Goal: Task Accomplishment & Management: Use online tool/utility

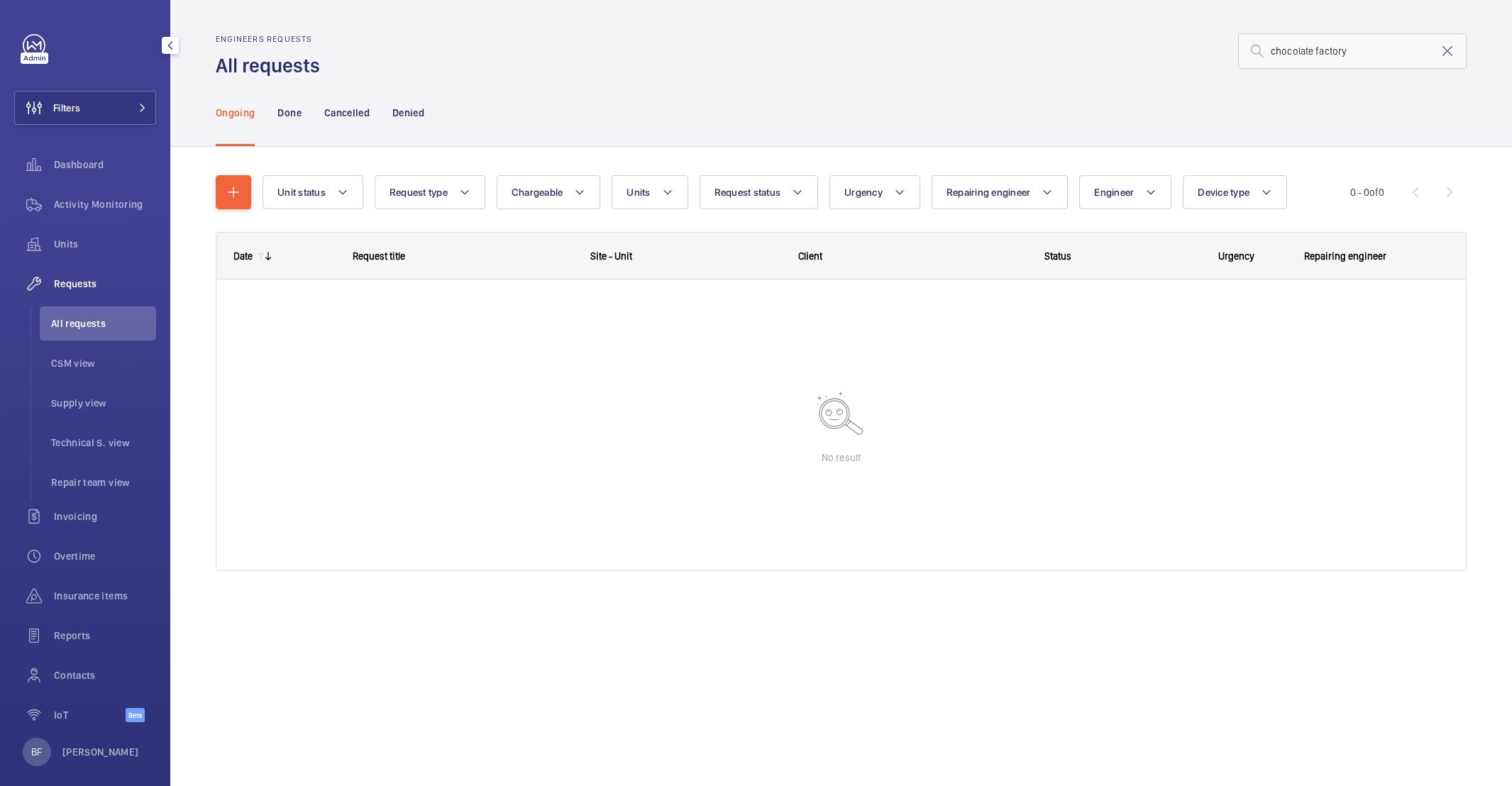
click at [138, 107] on mat-icon at bounding box center [142, 107] width 8 height 8
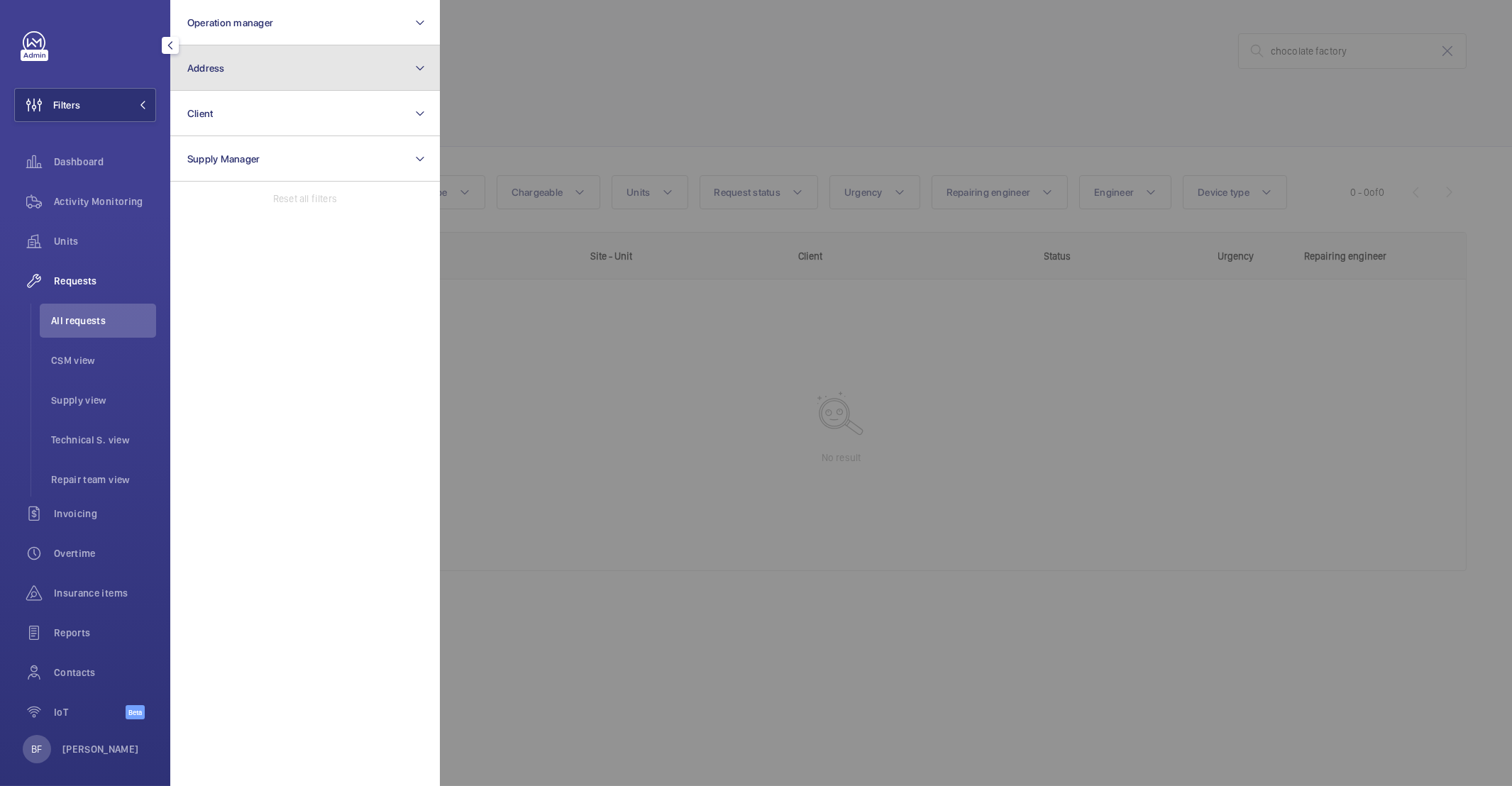
click at [273, 70] on button "Address" at bounding box center [305, 68] width 270 height 45
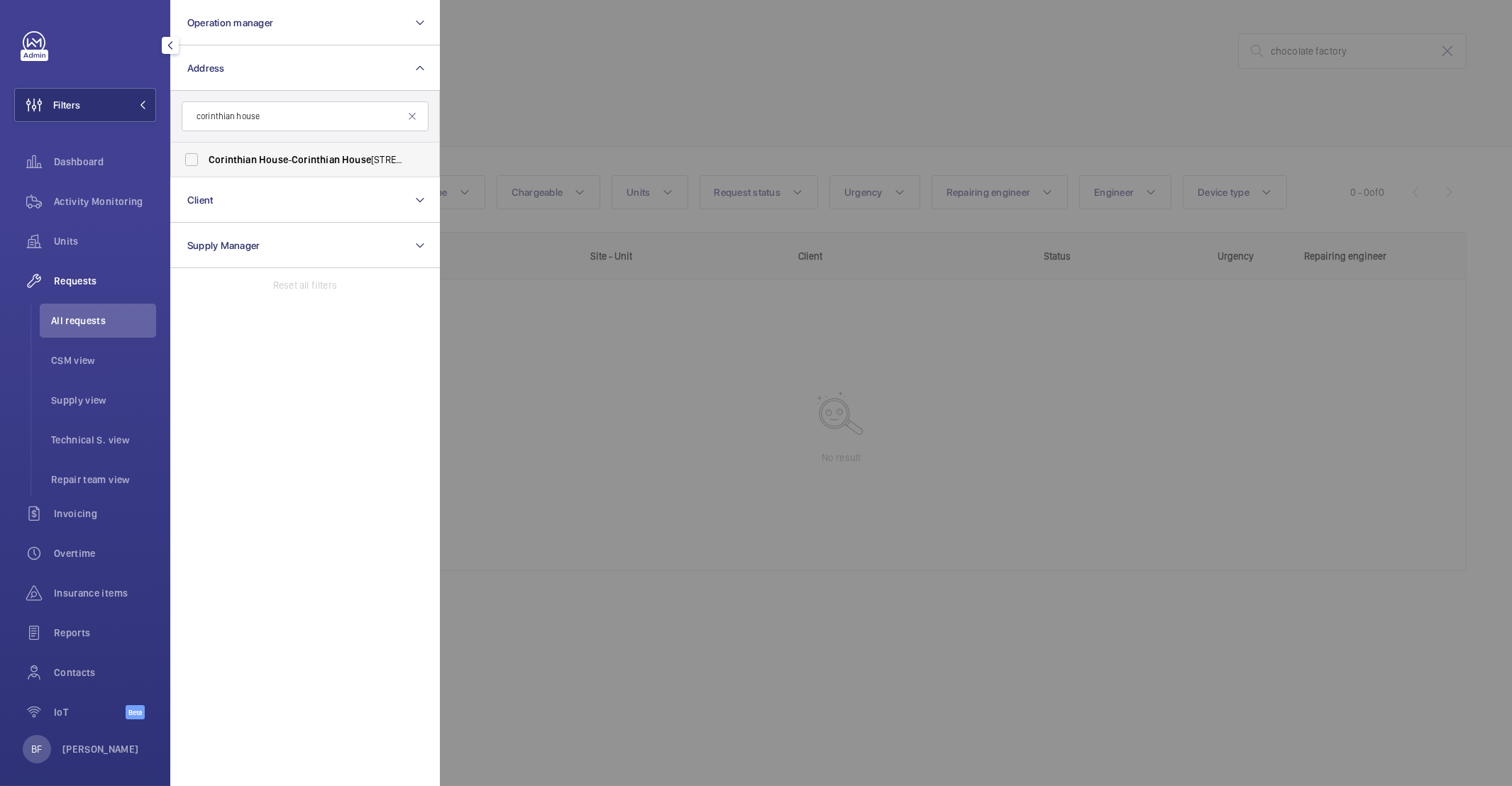
type input "corinthian house"
drag, startPoint x: 249, startPoint y: 161, endPoint x: 269, endPoint y: 159, distance: 20.1
click at [249, 161] on span "Corinthian" at bounding box center [232, 160] width 48 height 12
click at [206, 161] on input "Corinthian House - Corinthian House , CROYDON CR0 2BX" at bounding box center [191, 159] width 28 height 28
checkbox input "true"
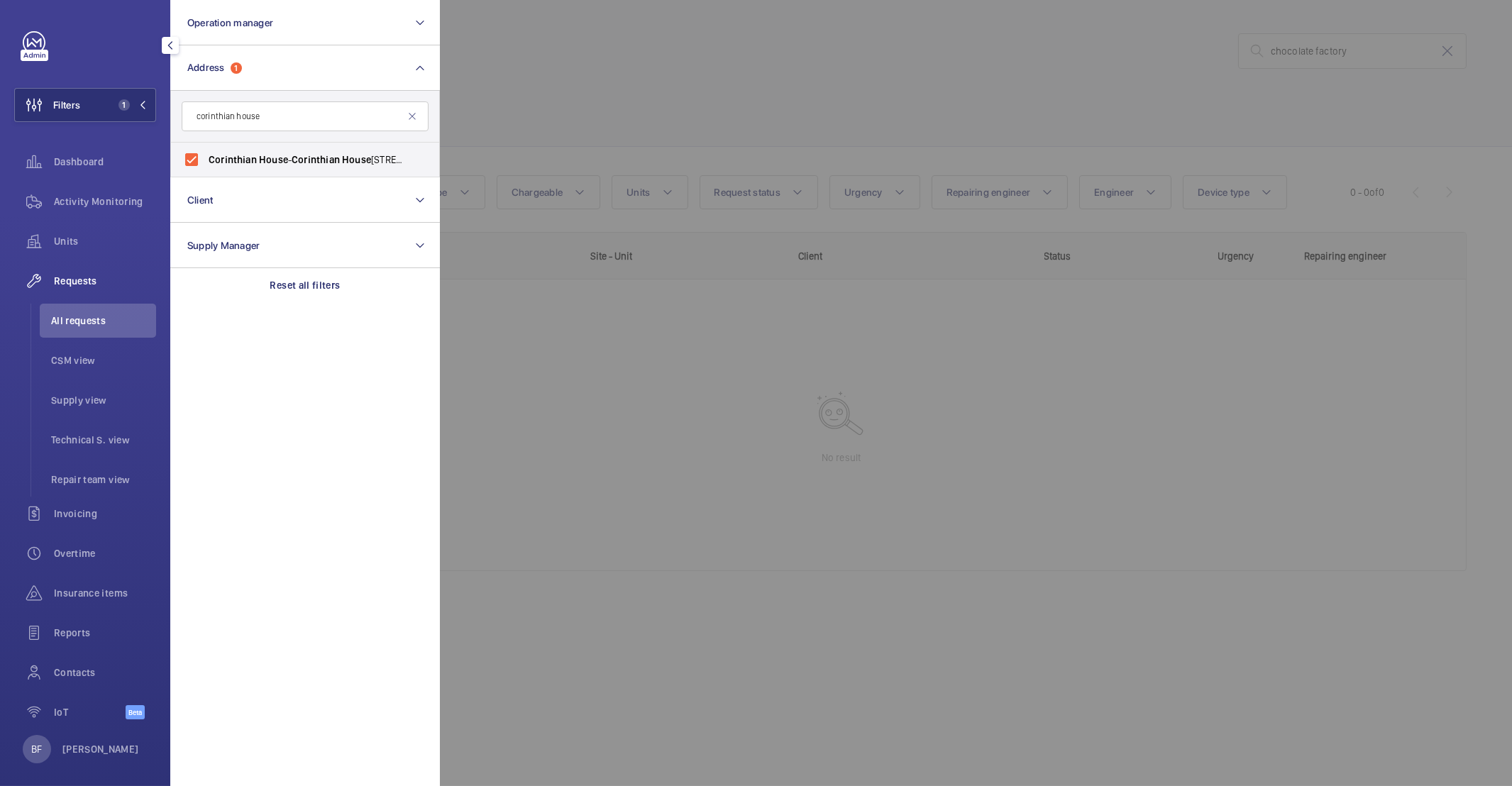
click at [687, 98] on div at bounding box center [1196, 393] width 1512 height 786
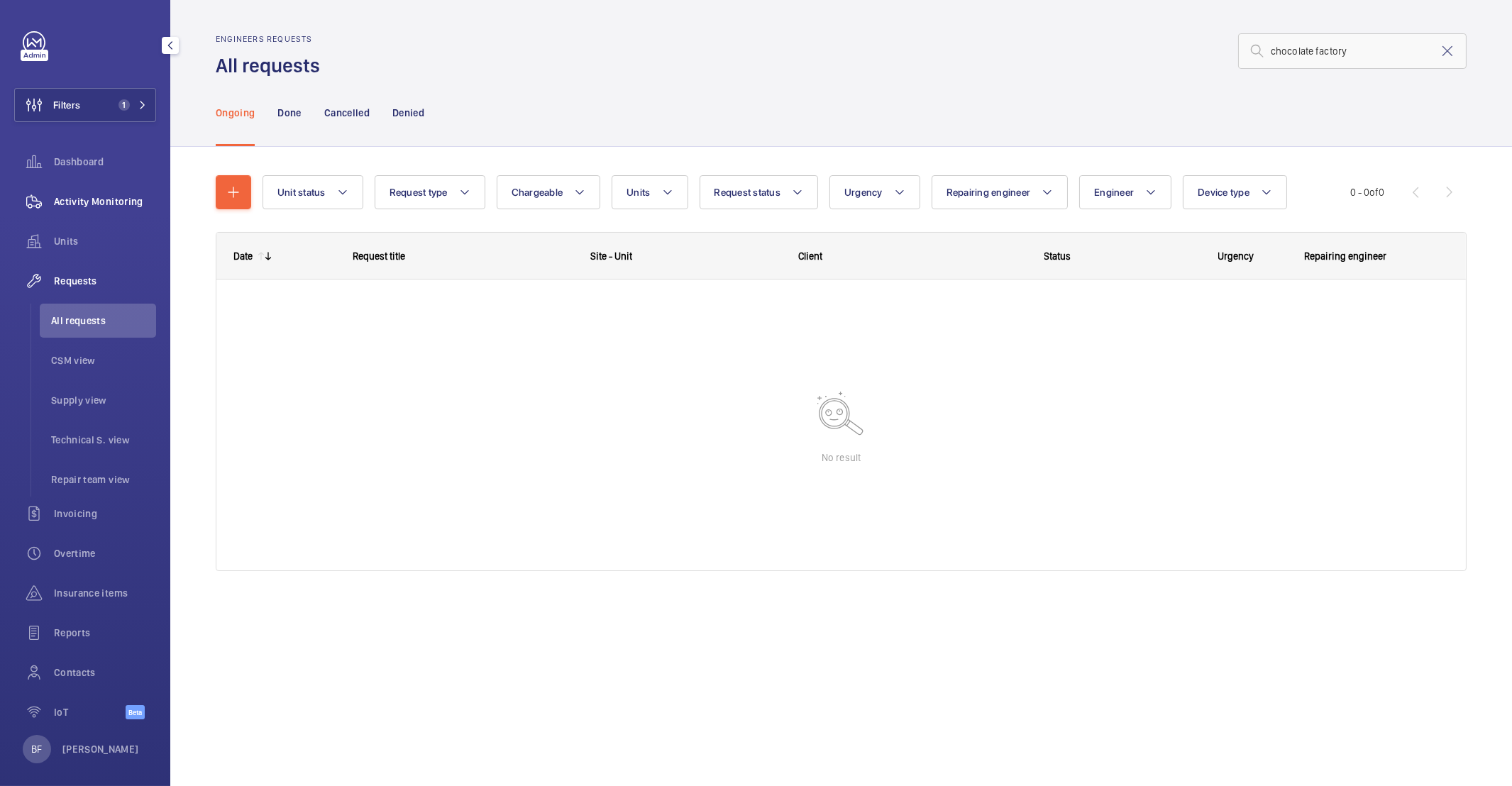
click at [98, 197] on span "Activity Monitoring" at bounding box center [104, 201] width 103 height 15
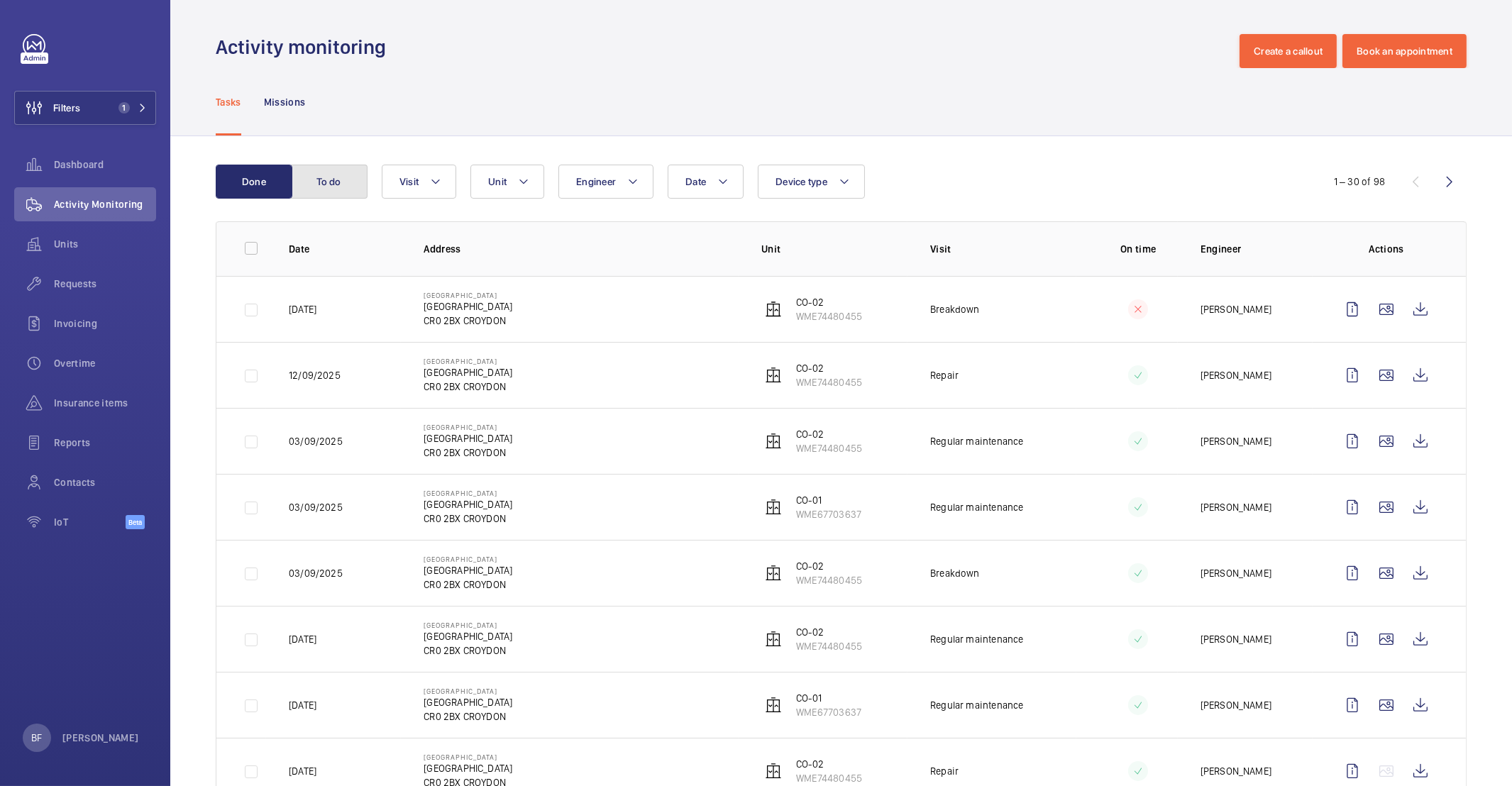
click at [333, 192] on button "To do" at bounding box center [329, 182] width 76 height 34
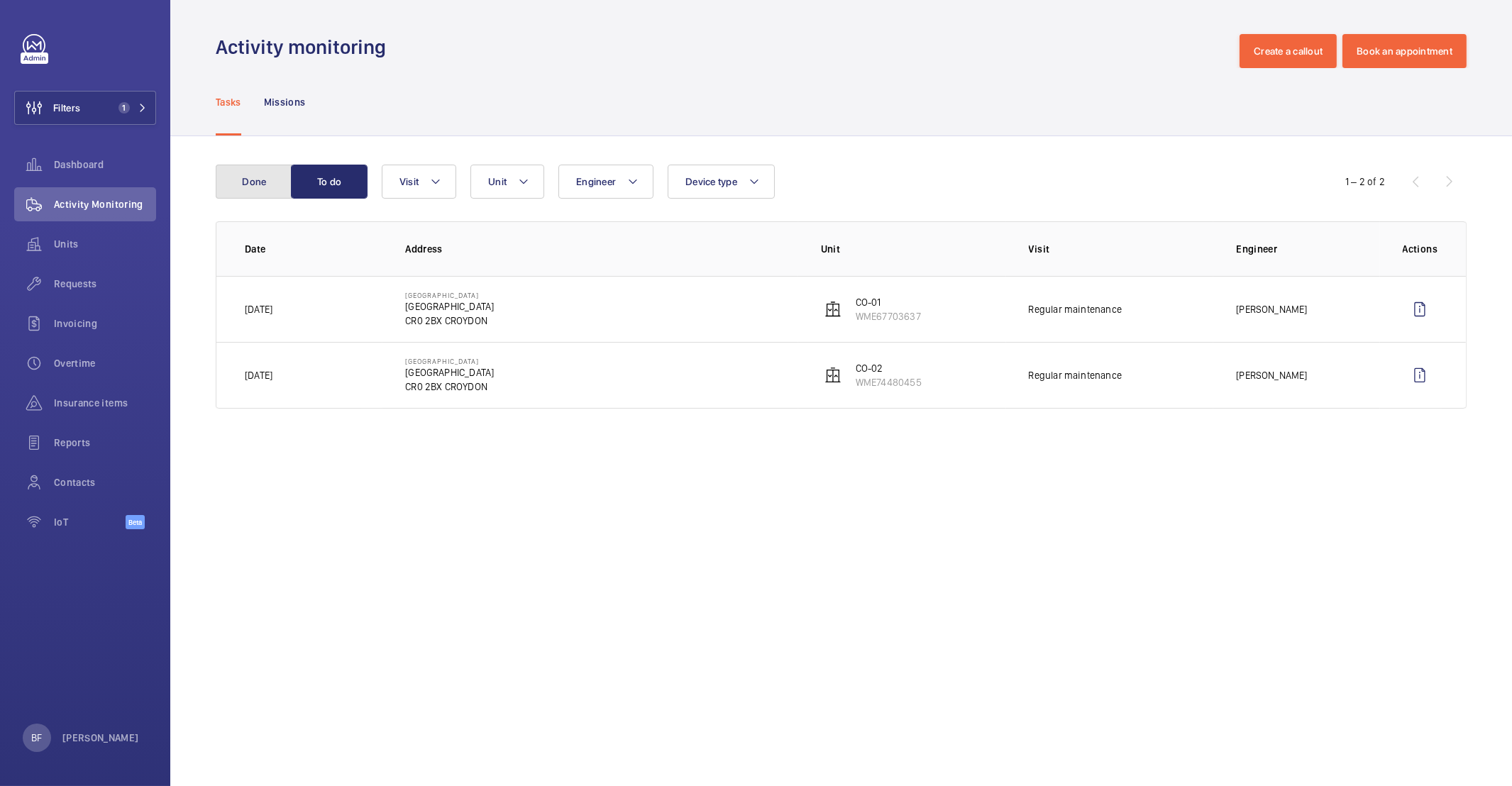
click at [256, 183] on button "Done" at bounding box center [254, 182] width 76 height 34
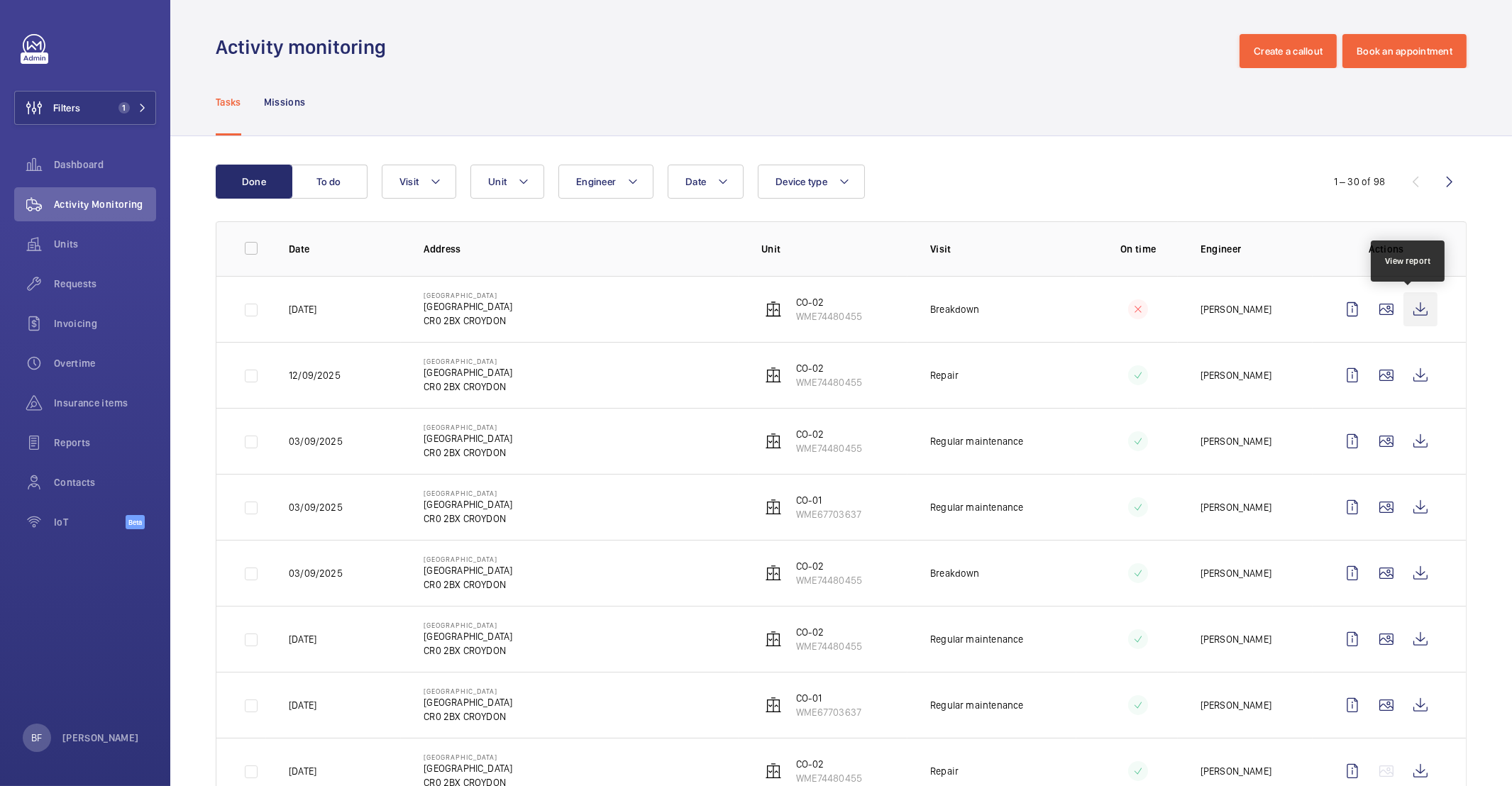
click at [1409, 308] on wm-front-icon-button at bounding box center [1420, 309] width 34 height 34
click at [1285, 41] on button "Create a callout" at bounding box center [1288, 52] width 97 height 34
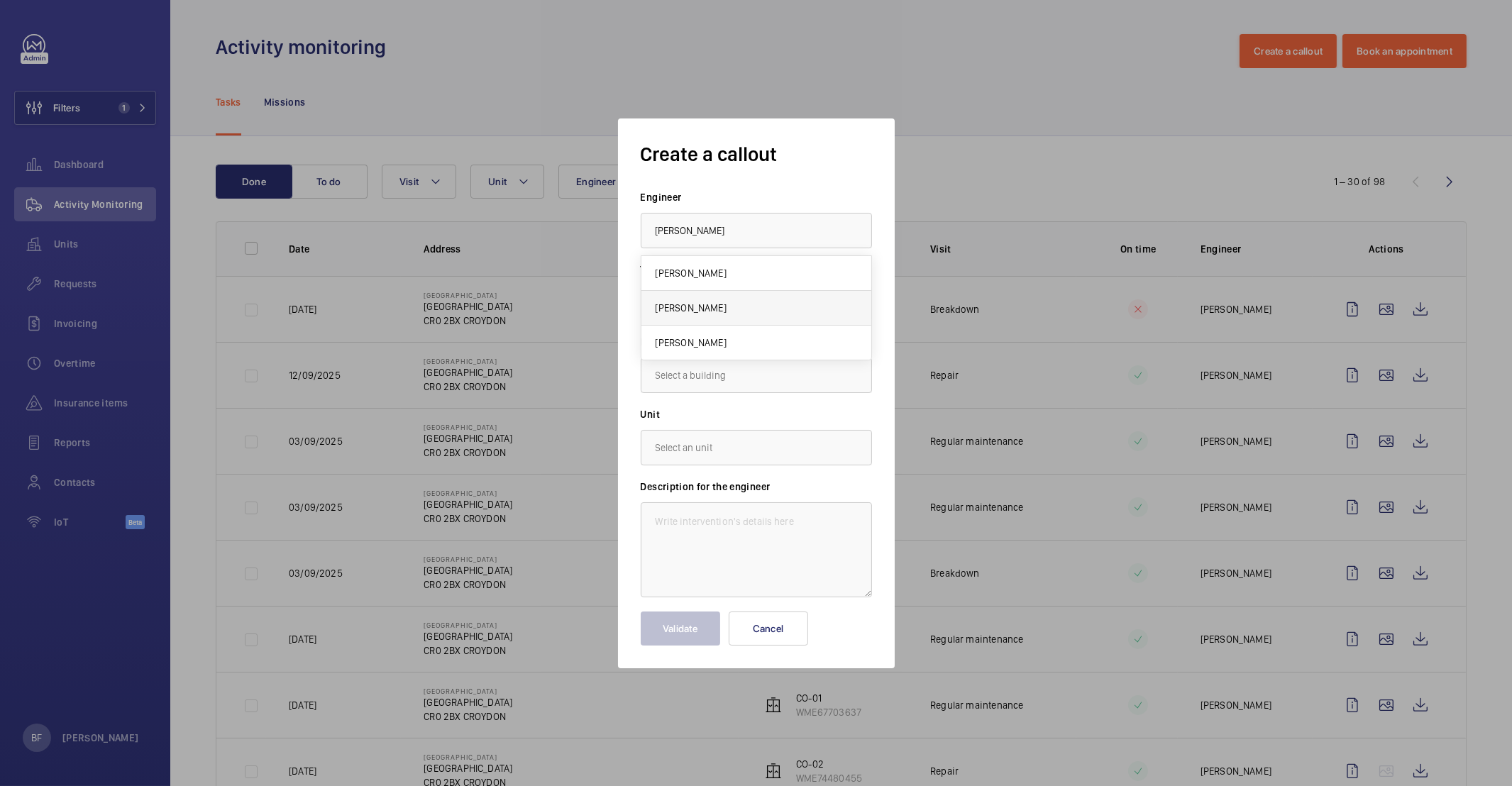
click at [753, 305] on mat-option "[PERSON_NAME]" at bounding box center [756, 309] width 230 height 34
type input "[PERSON_NAME]"
click at [745, 356] on wm-front-autocomplete-dropdown-select "Building" at bounding box center [756, 364] width 231 height 58
click at [742, 362] on input "text" at bounding box center [756, 375] width 231 height 35
click at [740, 411] on span "Corinthian House, CR0 2BX CROYDON" at bounding box center [697, 418] width 83 height 15
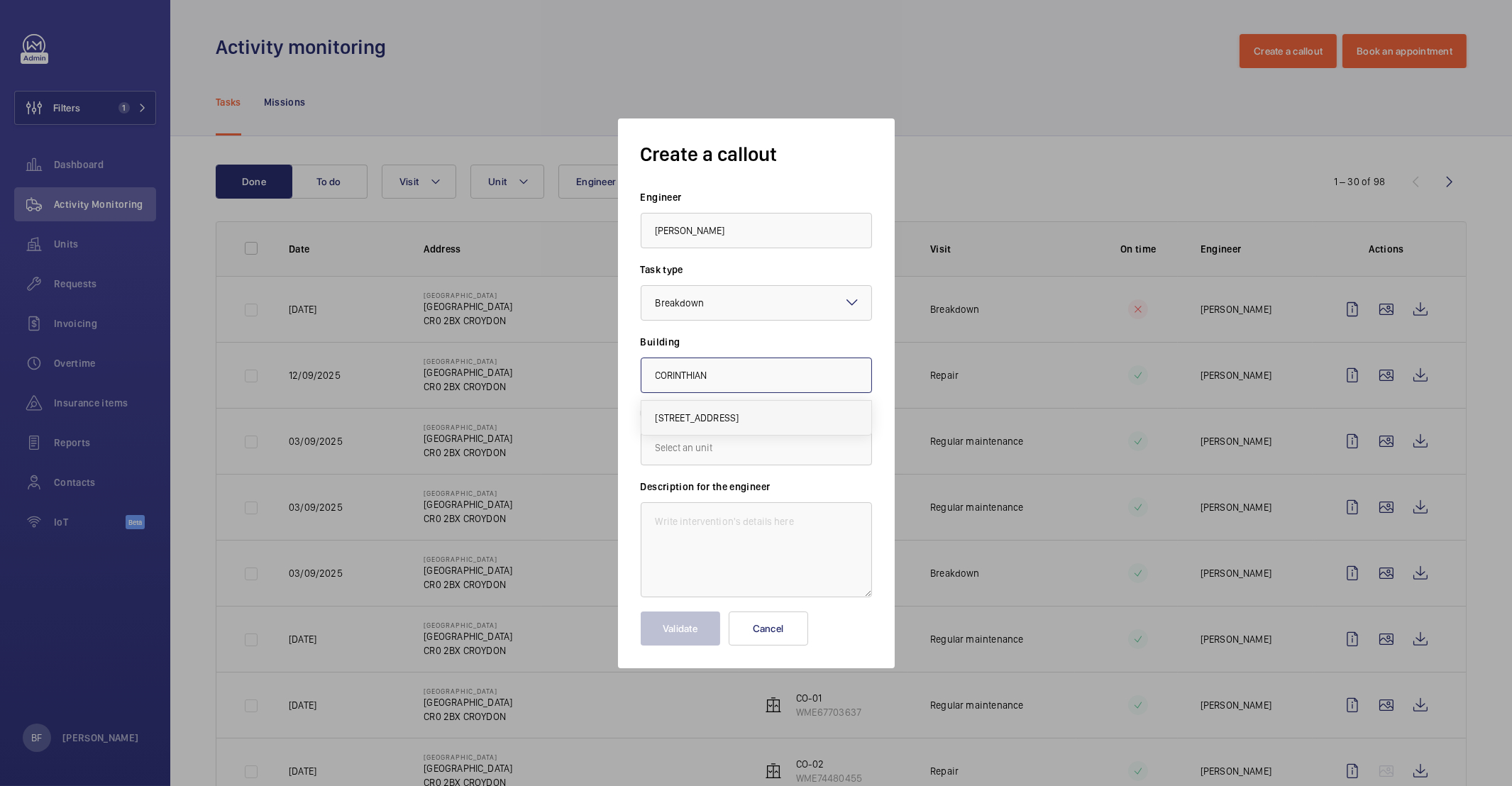
type input "Corinthian House, CR0 2BX CROYDON"
click at [692, 450] on input "text" at bounding box center [756, 447] width 231 height 35
click at [716, 496] on span "WME74480455 - CO-02" at bounding box center [706, 490] width 102 height 15
type input "WME74480455 - CO-02"
click at [709, 518] on textarea at bounding box center [756, 550] width 231 height 95
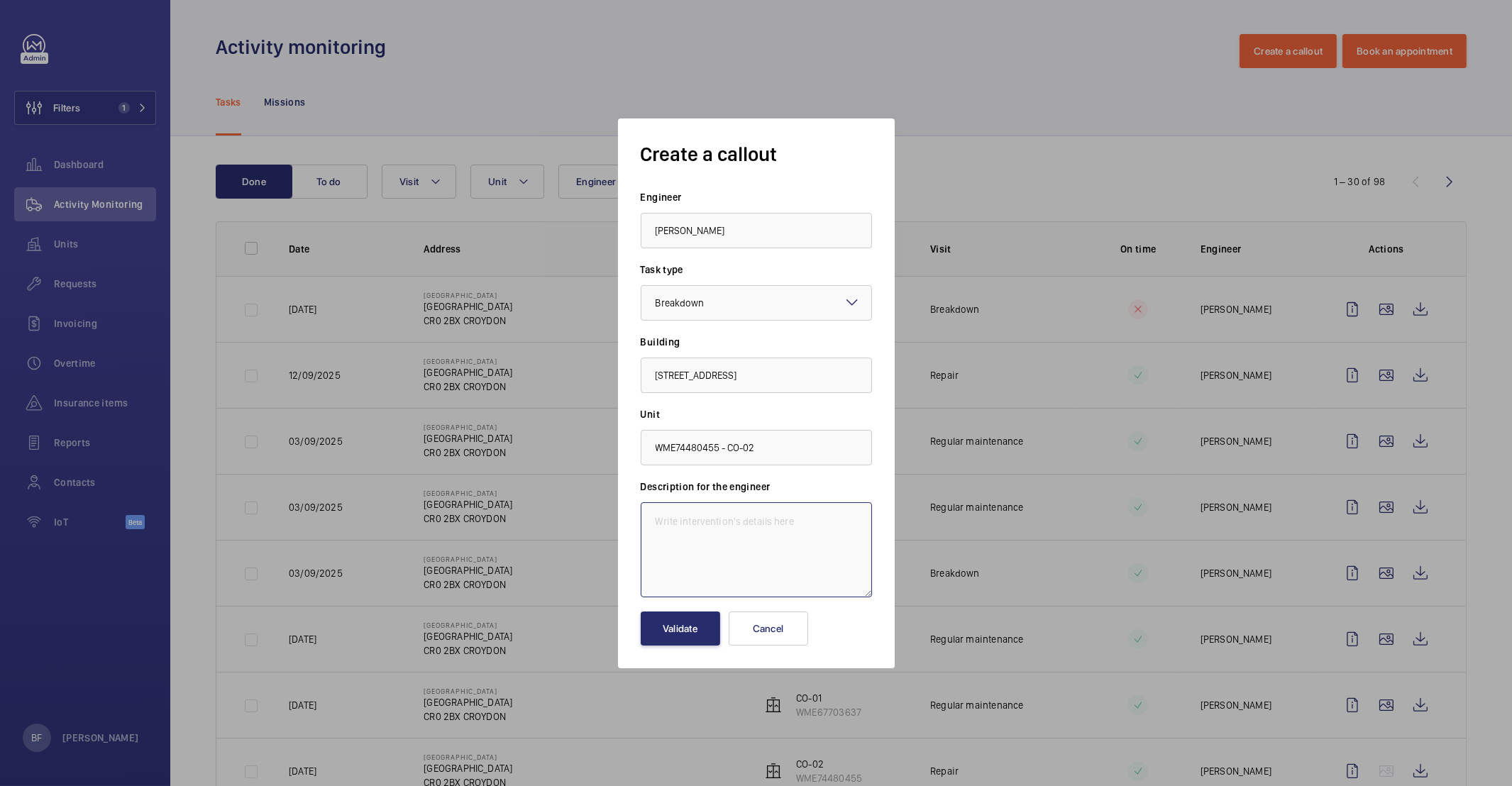
paste textarea "lift stuck on ground floor with doors open no entry sign above lift"
click at [654, 521] on textarea "lift stuck on ground floor with doors open no entry sign above lift" at bounding box center [756, 550] width 231 height 95
paste textarea "Job #355248"
click at [811, 535] on textarea "Job #355248 - lift stuck on ground floor with doors open no entry sign above li…" at bounding box center [756, 550] width 231 height 95
type textarea "Job #355248 - lift stuck on ground floor with doors open no entry sign above li…"
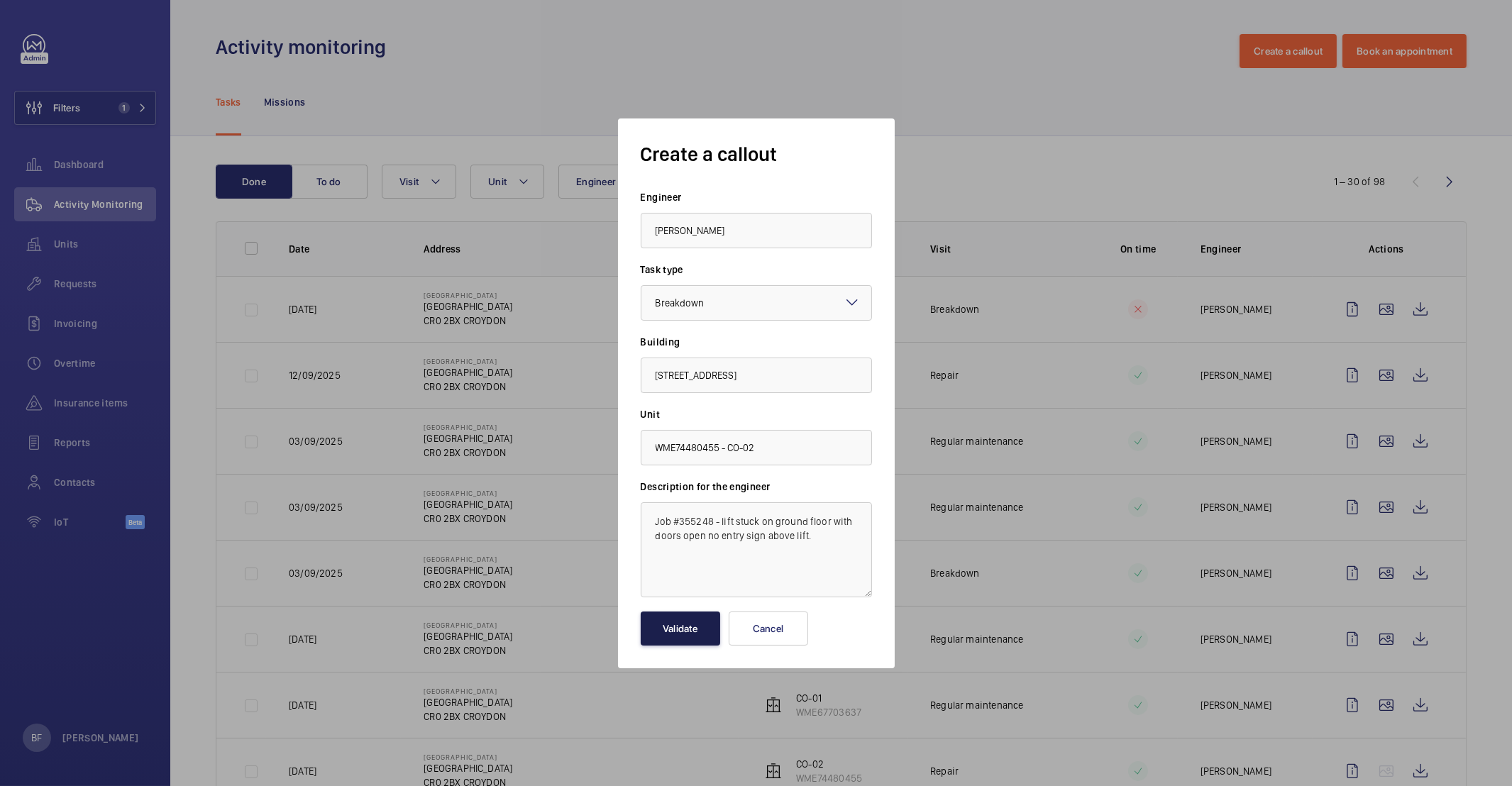
click at [694, 629] on button "Validate" at bounding box center [681, 629] width 80 height 34
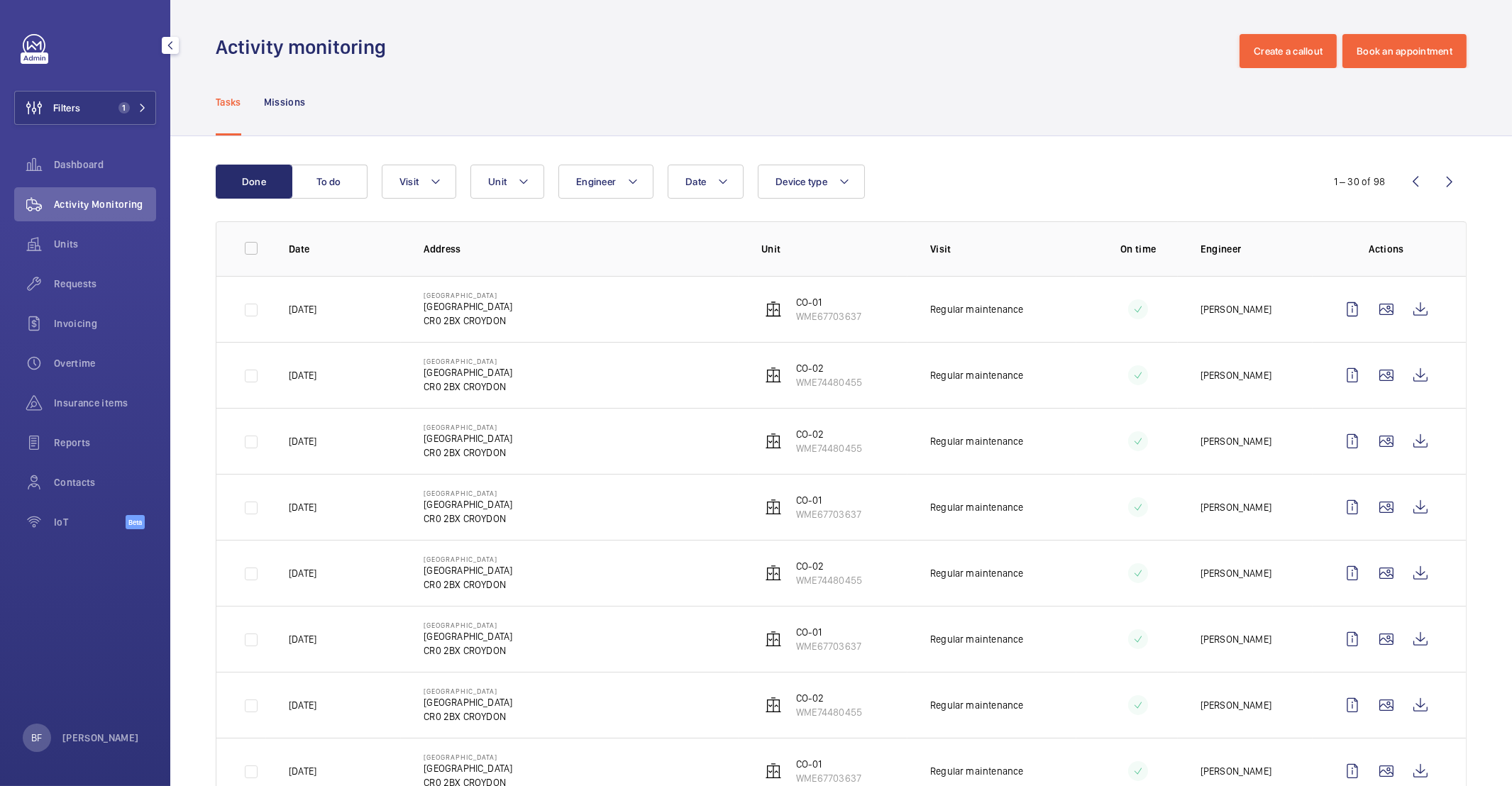
click at [136, 97] on button "Filters 1" at bounding box center [85, 108] width 142 height 34
click at [122, 116] on button "Filters 1" at bounding box center [85, 108] width 142 height 34
click at [329, 183] on button "To do" at bounding box center [329, 182] width 76 height 34
click at [328, 180] on button "To do" at bounding box center [329, 182] width 76 height 34
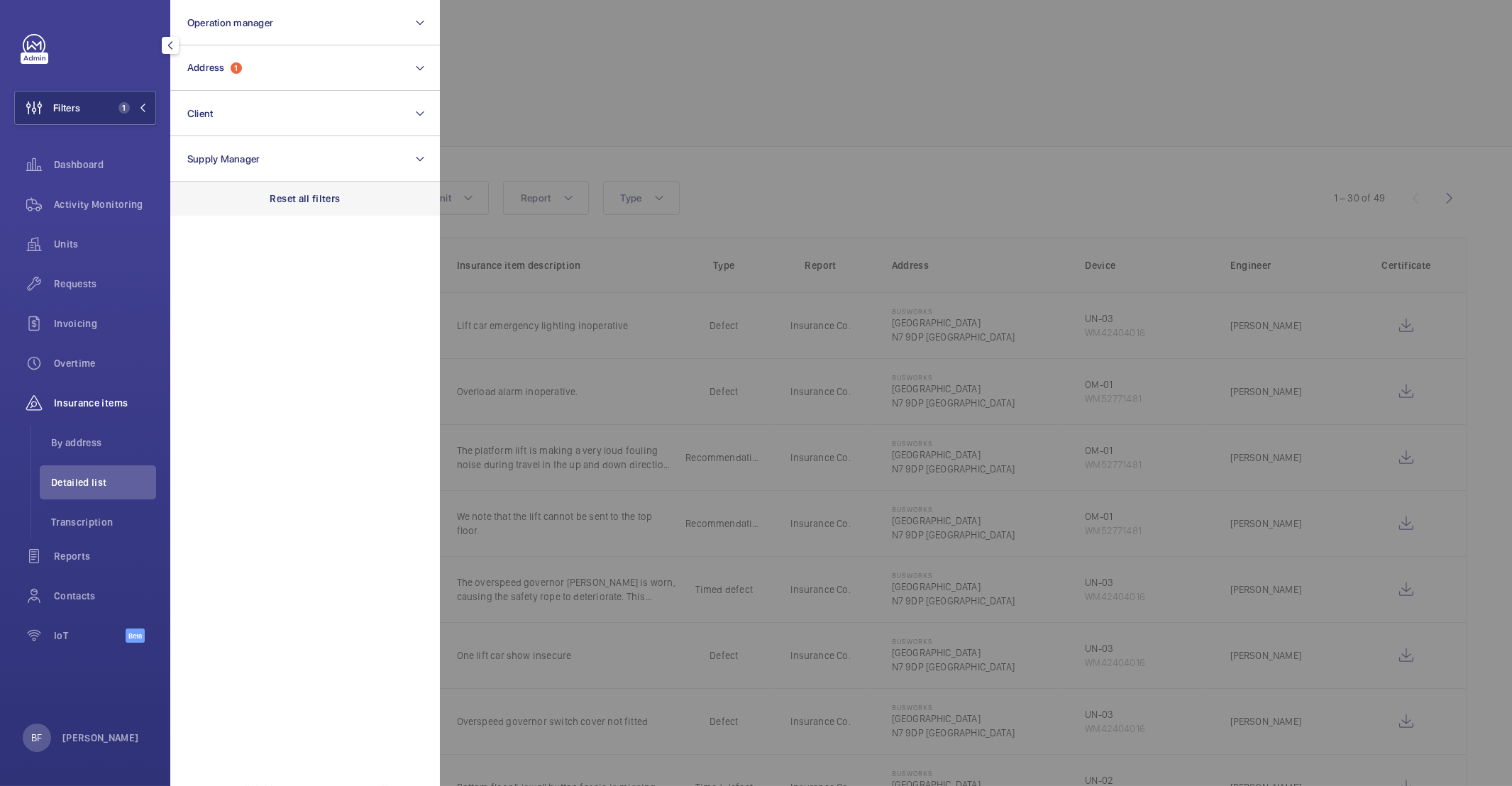
click at [364, 209] on div "Reset all filters" at bounding box center [305, 199] width 270 height 34
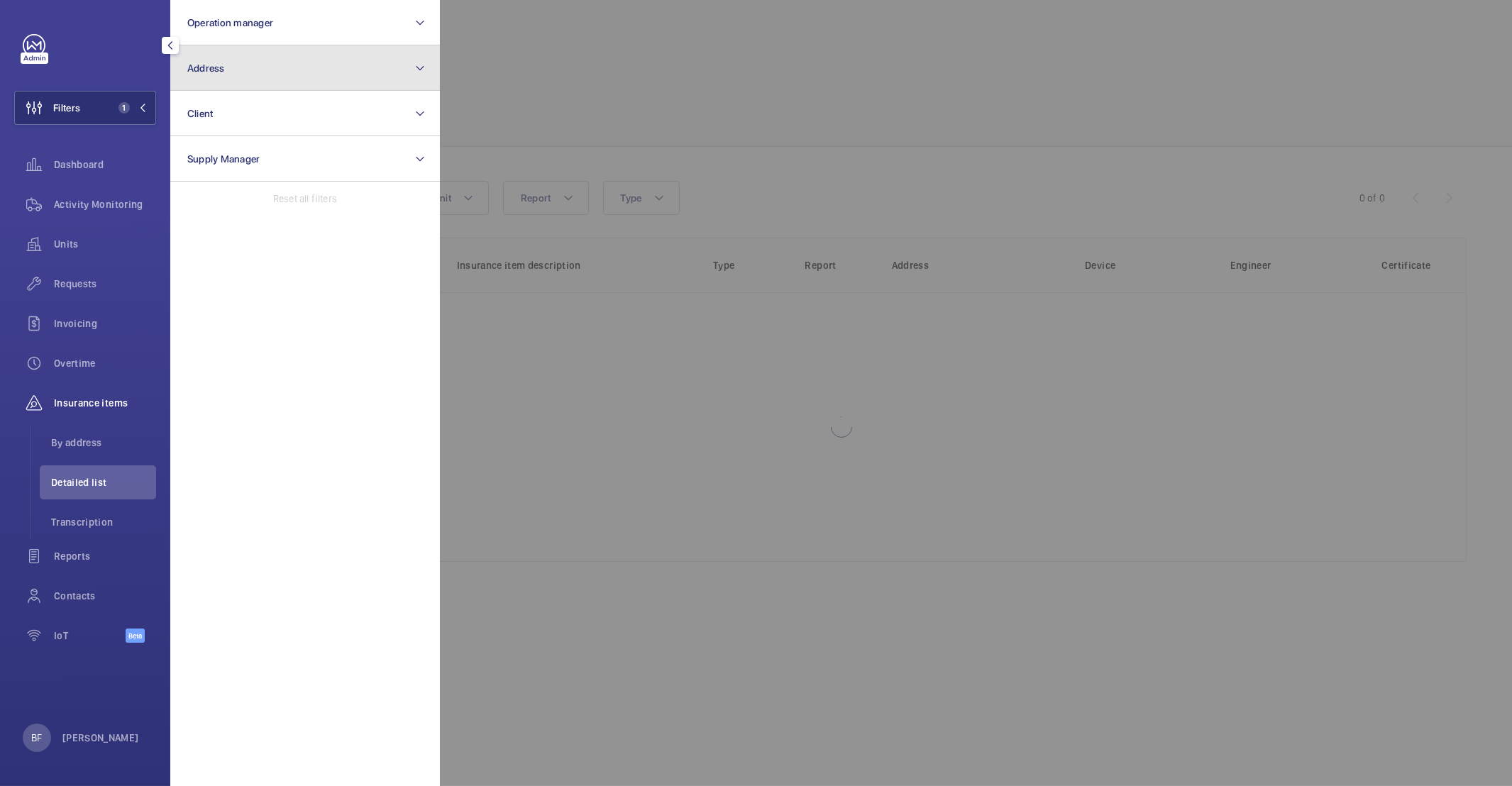
click at [311, 73] on button "Address" at bounding box center [305, 68] width 270 height 45
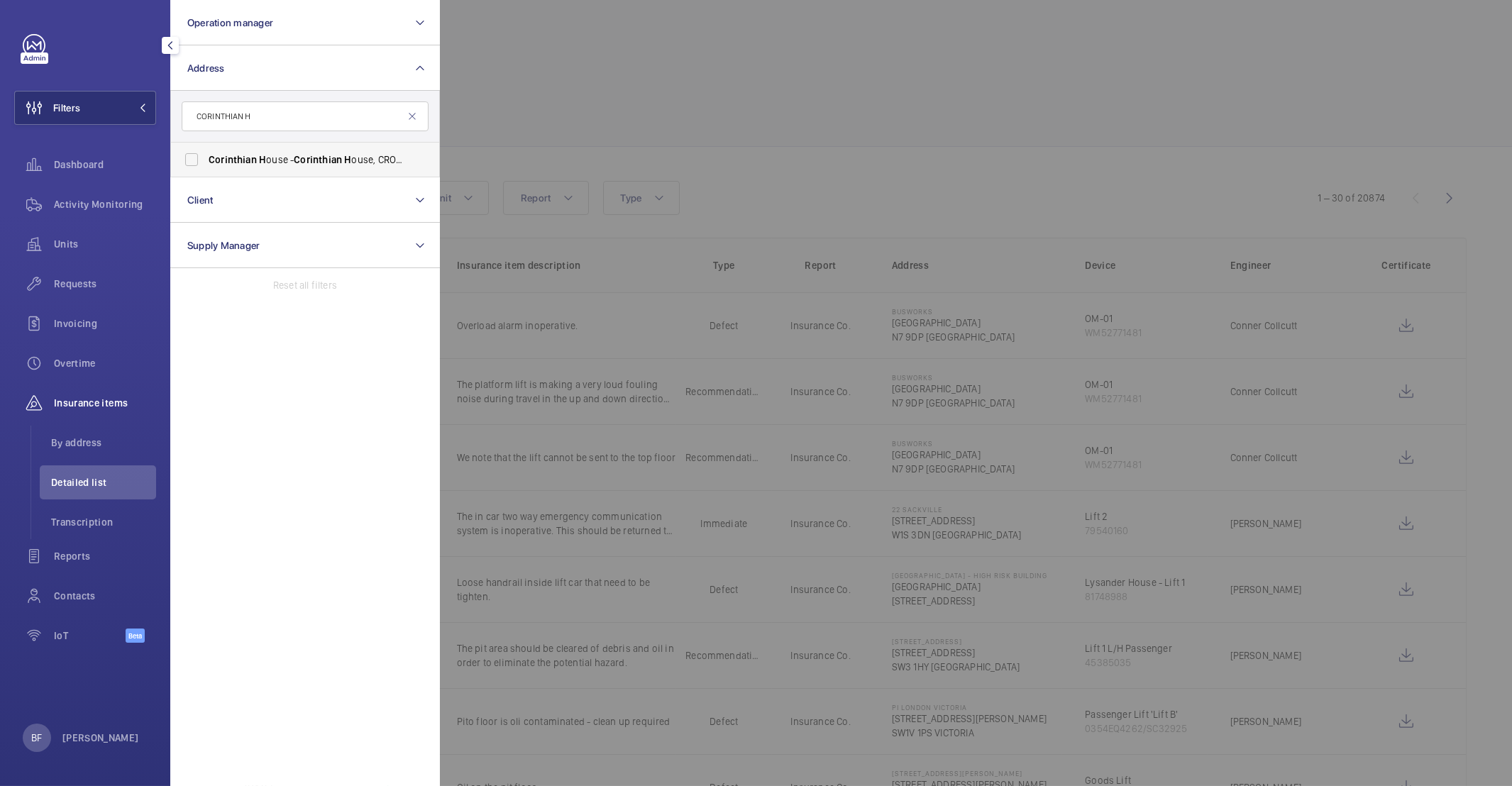
type input "CORINTHIAN H"
click at [275, 166] on span "Corinthian H ouse - Corinthian H ouse, CROYDON CR0 2BX" at bounding box center [306, 160] width 195 height 15
click at [206, 166] on input "Corinthian H ouse - Corinthian H ouse, CROYDON CR0 2BX" at bounding box center [191, 159] width 28 height 28
checkbox input "true"
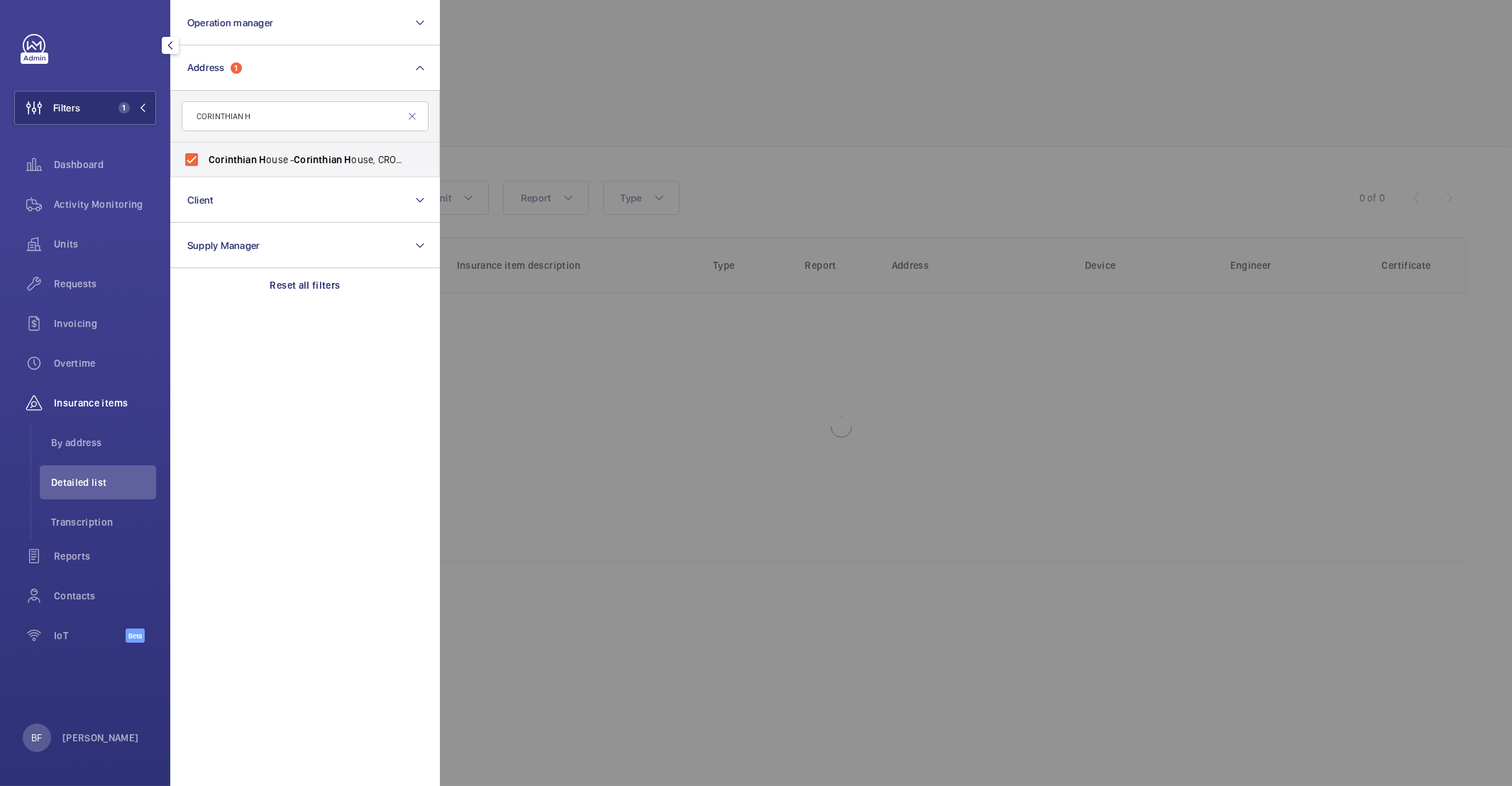
click at [581, 133] on div at bounding box center [1196, 393] width 1512 height 786
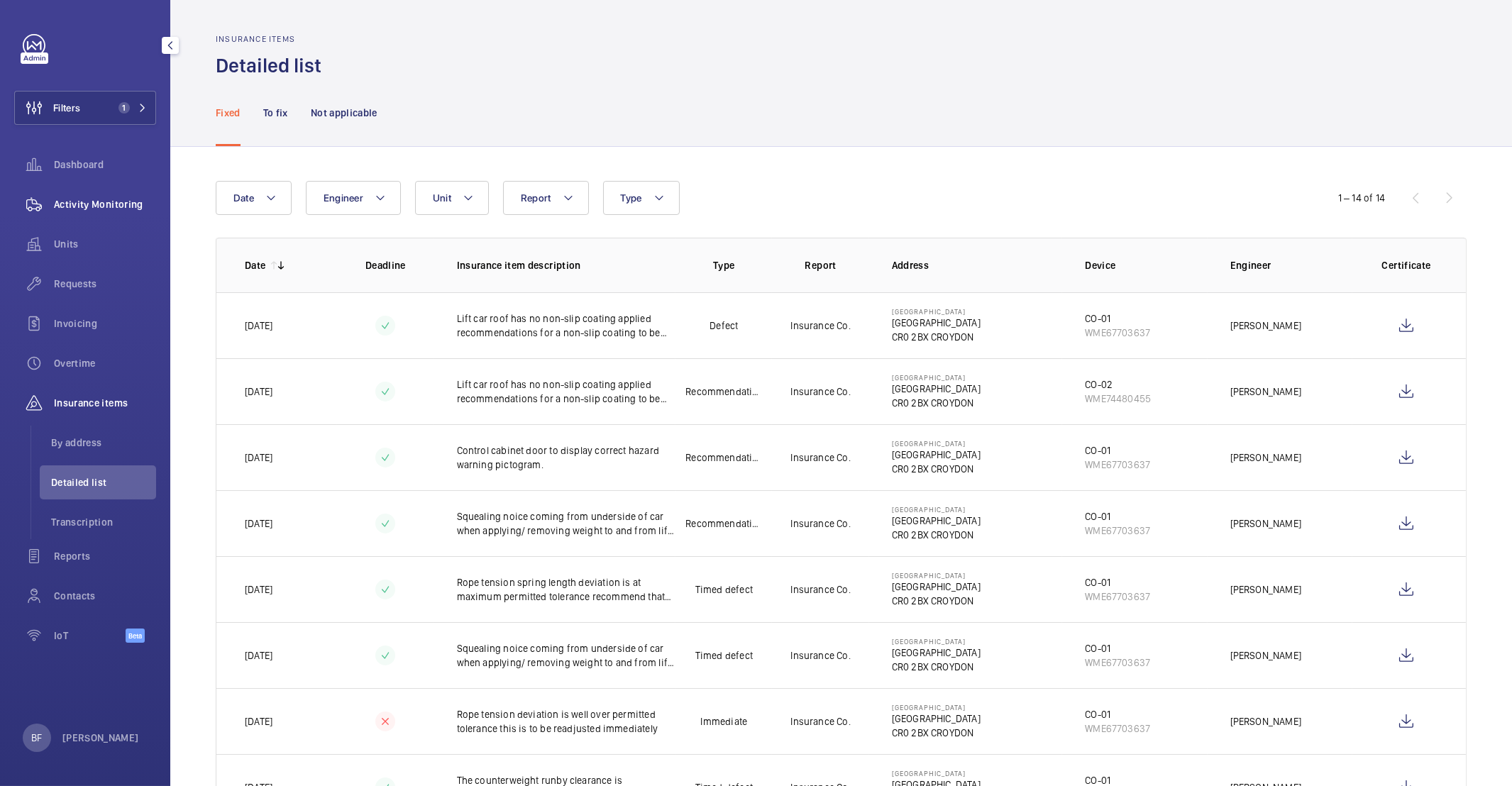
click at [93, 209] on span "Activity Monitoring" at bounding box center [104, 204] width 103 height 15
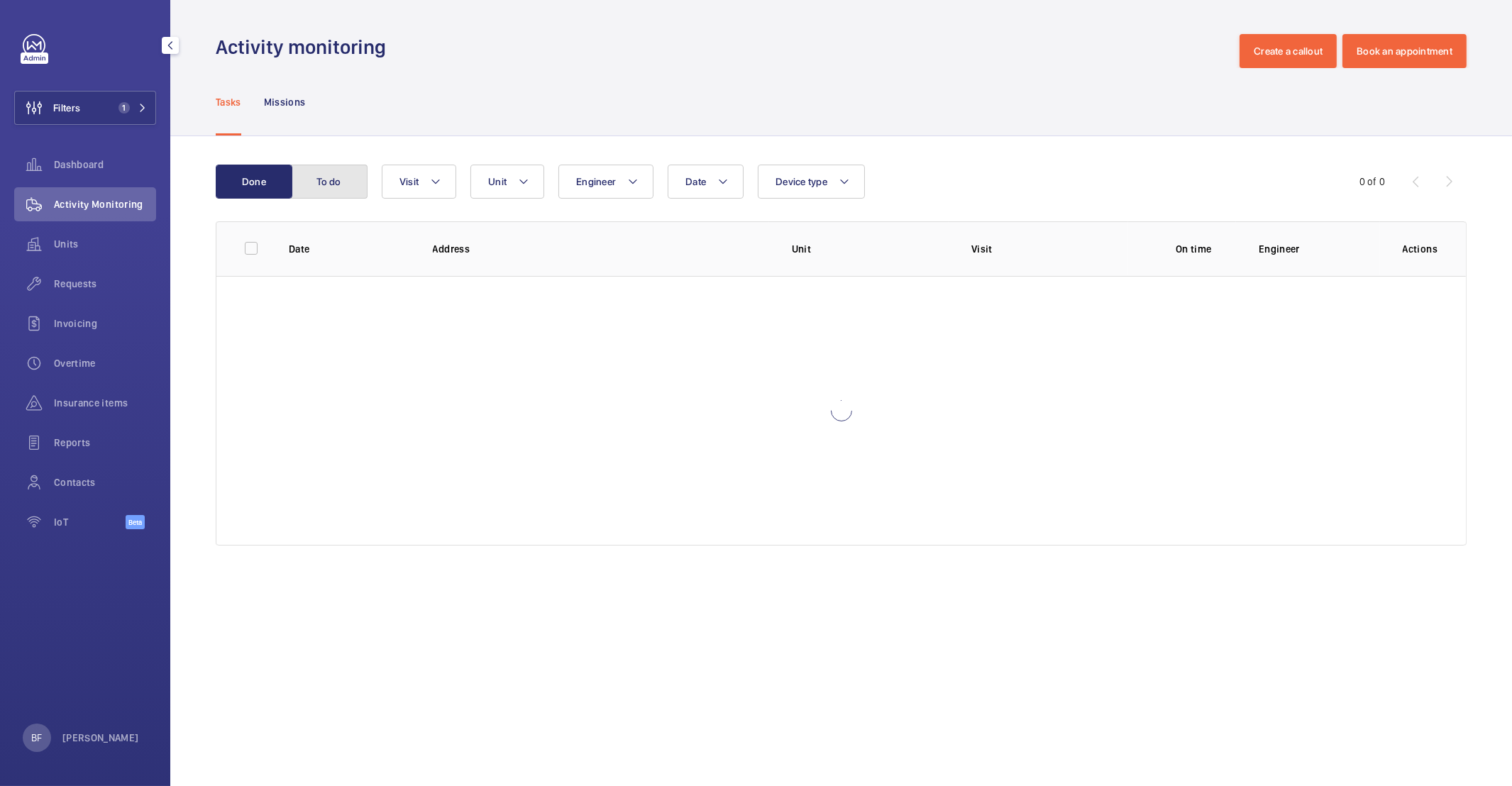
click at [339, 189] on button "To do" at bounding box center [329, 182] width 76 height 34
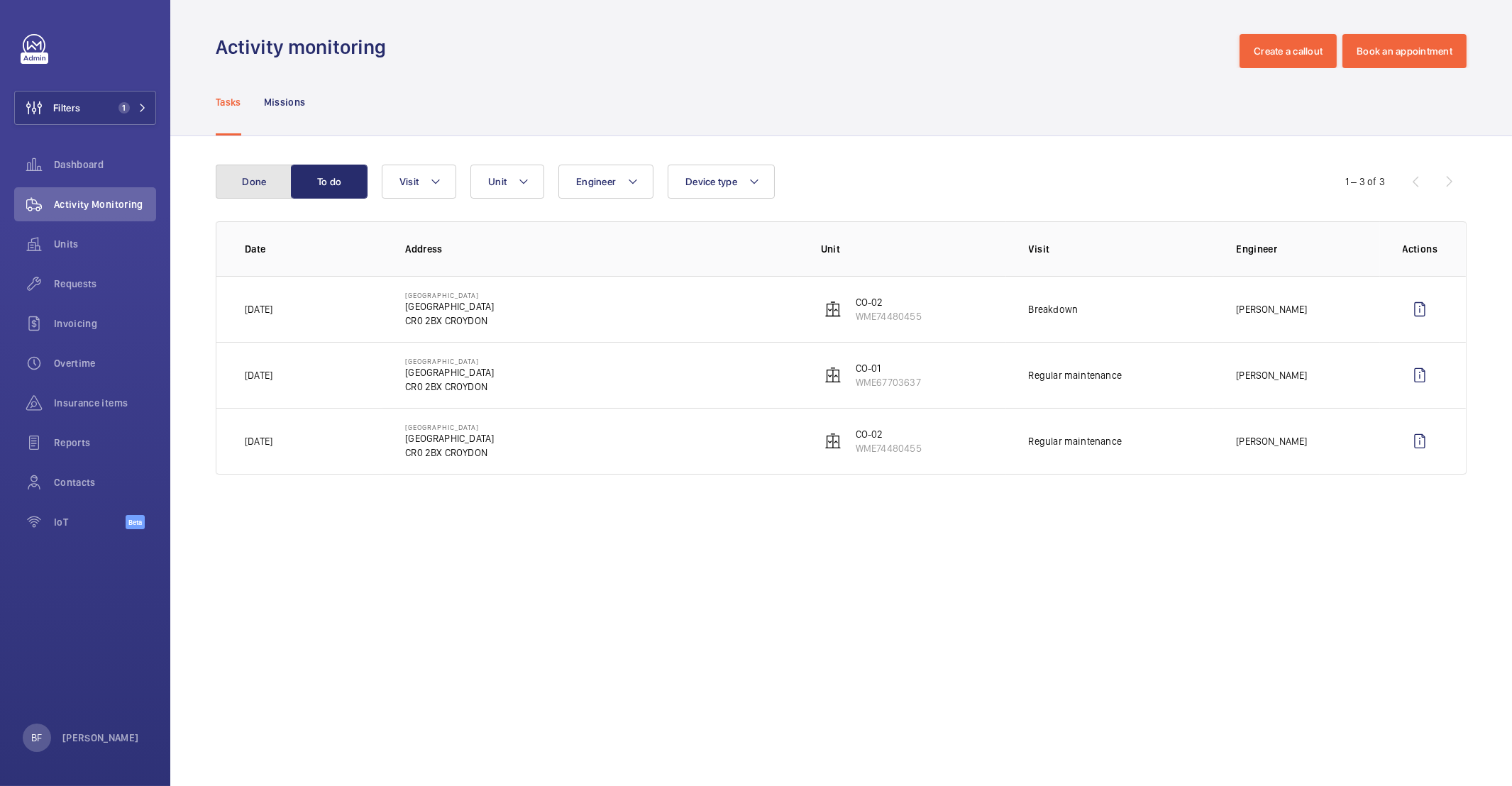
click at [252, 181] on button "Done" at bounding box center [254, 182] width 76 height 34
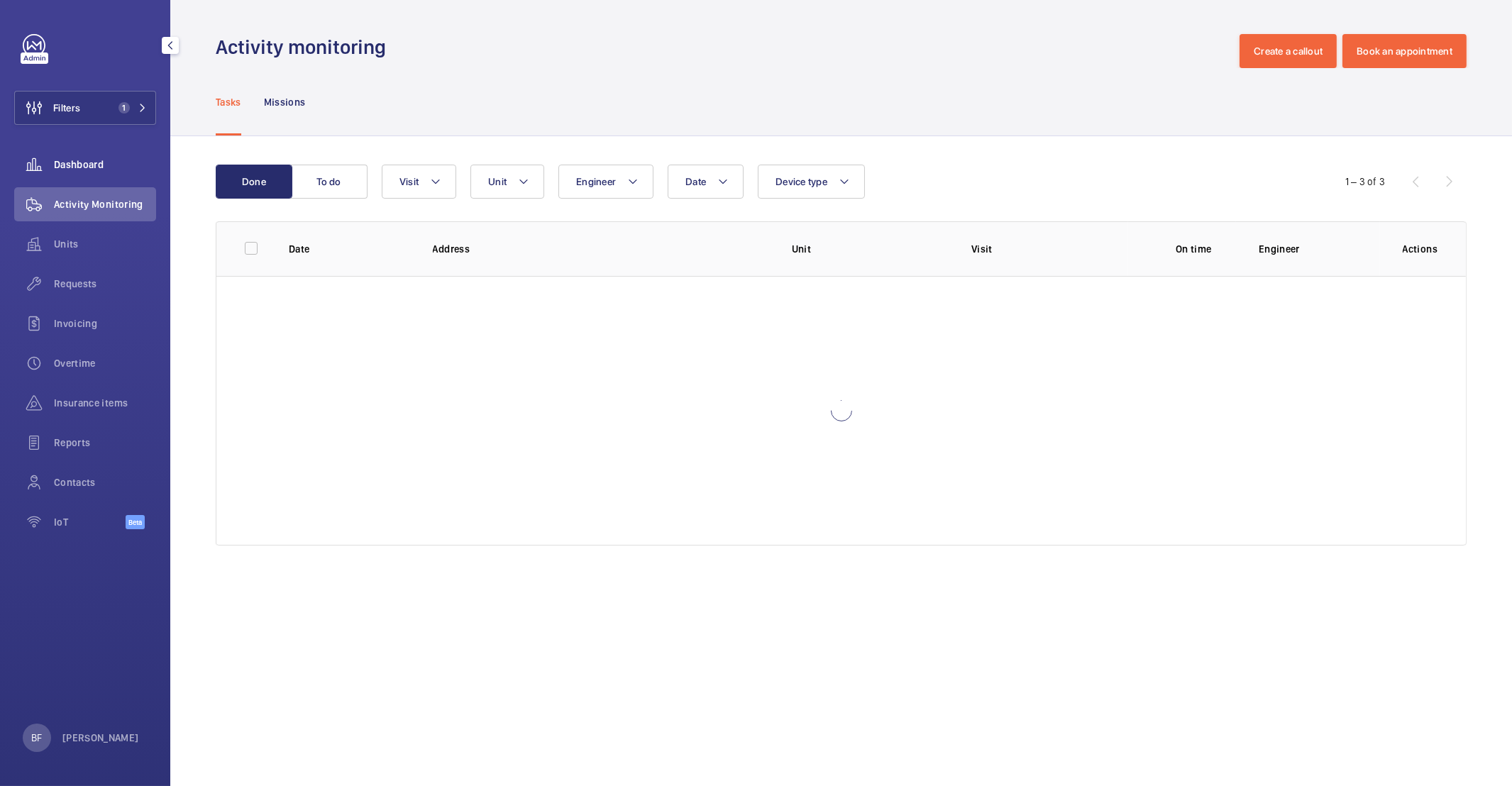
click at [100, 171] on span "Dashboard" at bounding box center [104, 165] width 103 height 15
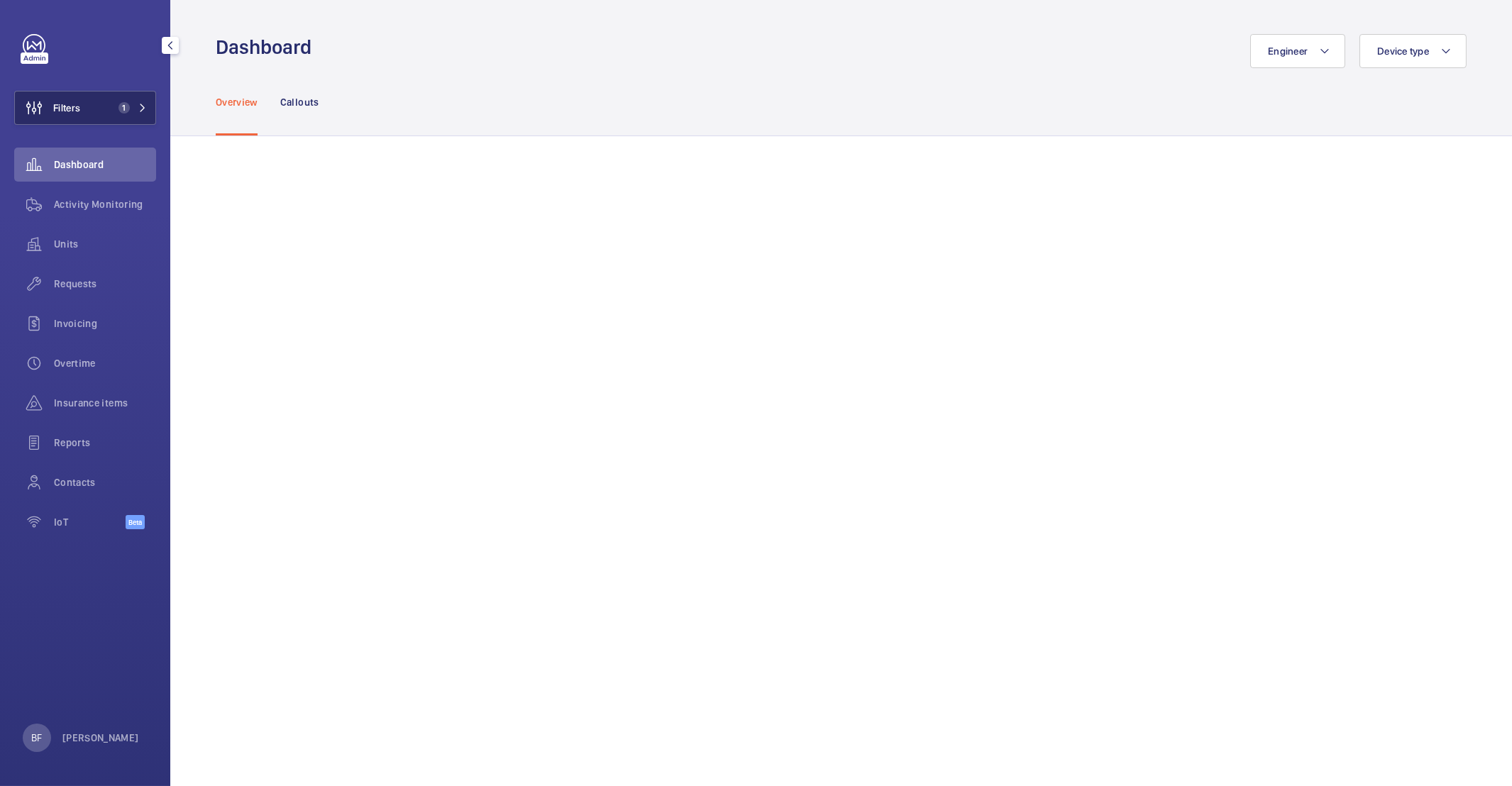
click at [111, 113] on button "Filters 1" at bounding box center [85, 108] width 142 height 34
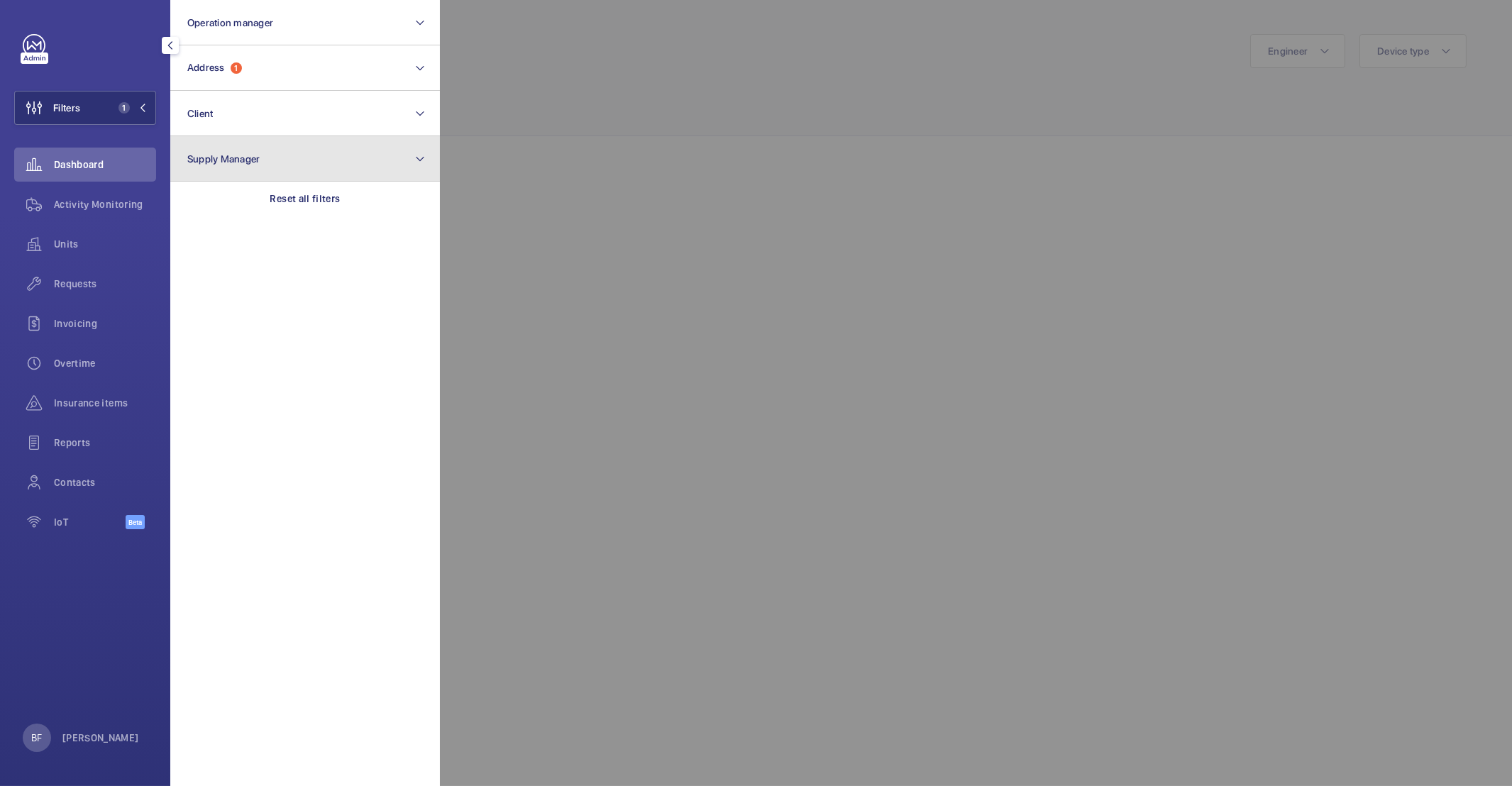
click at [299, 180] on button "Supply Manager" at bounding box center [305, 159] width 270 height 45
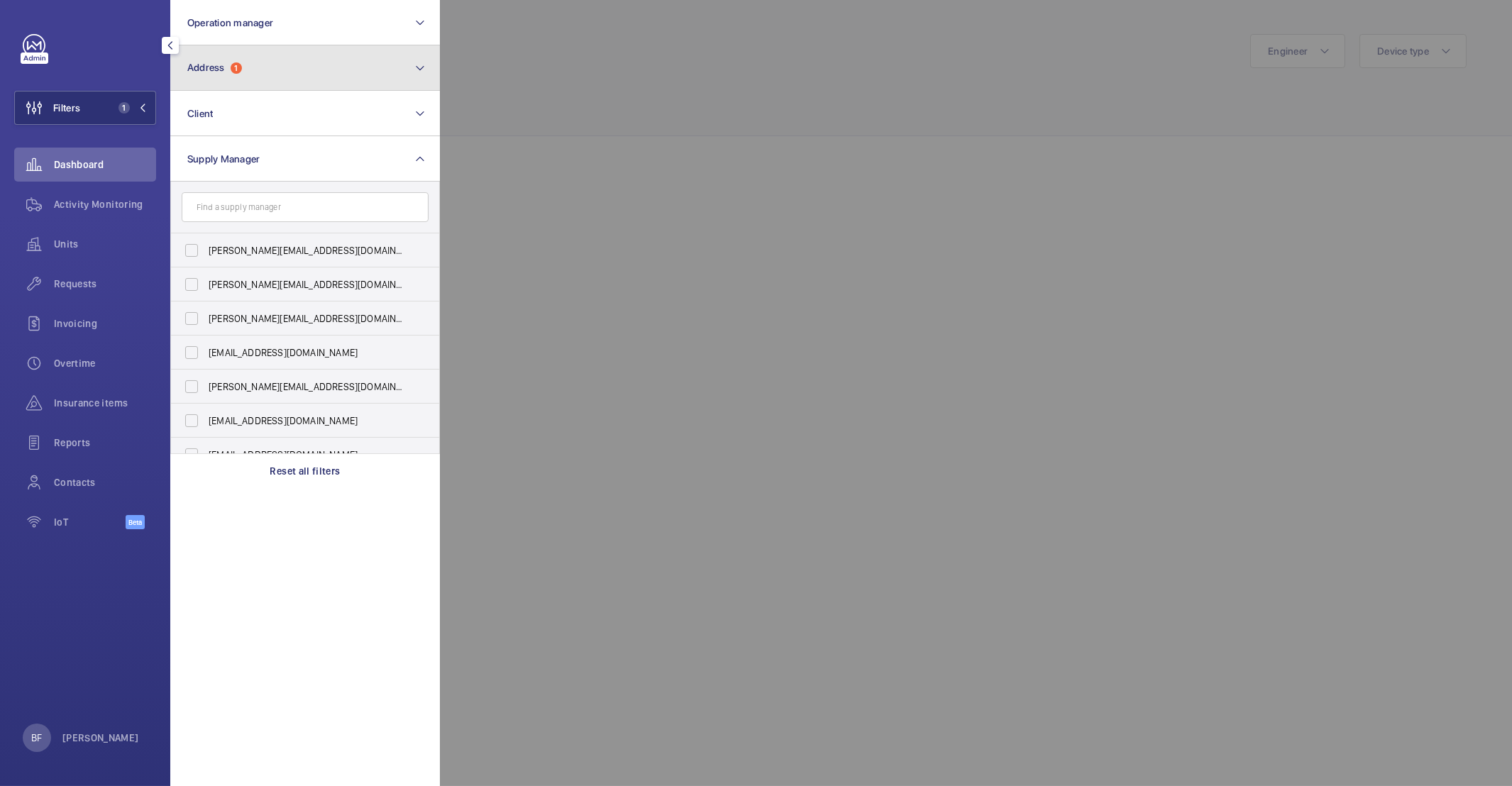
click at [290, 66] on button "Address 1" at bounding box center [305, 68] width 270 height 45
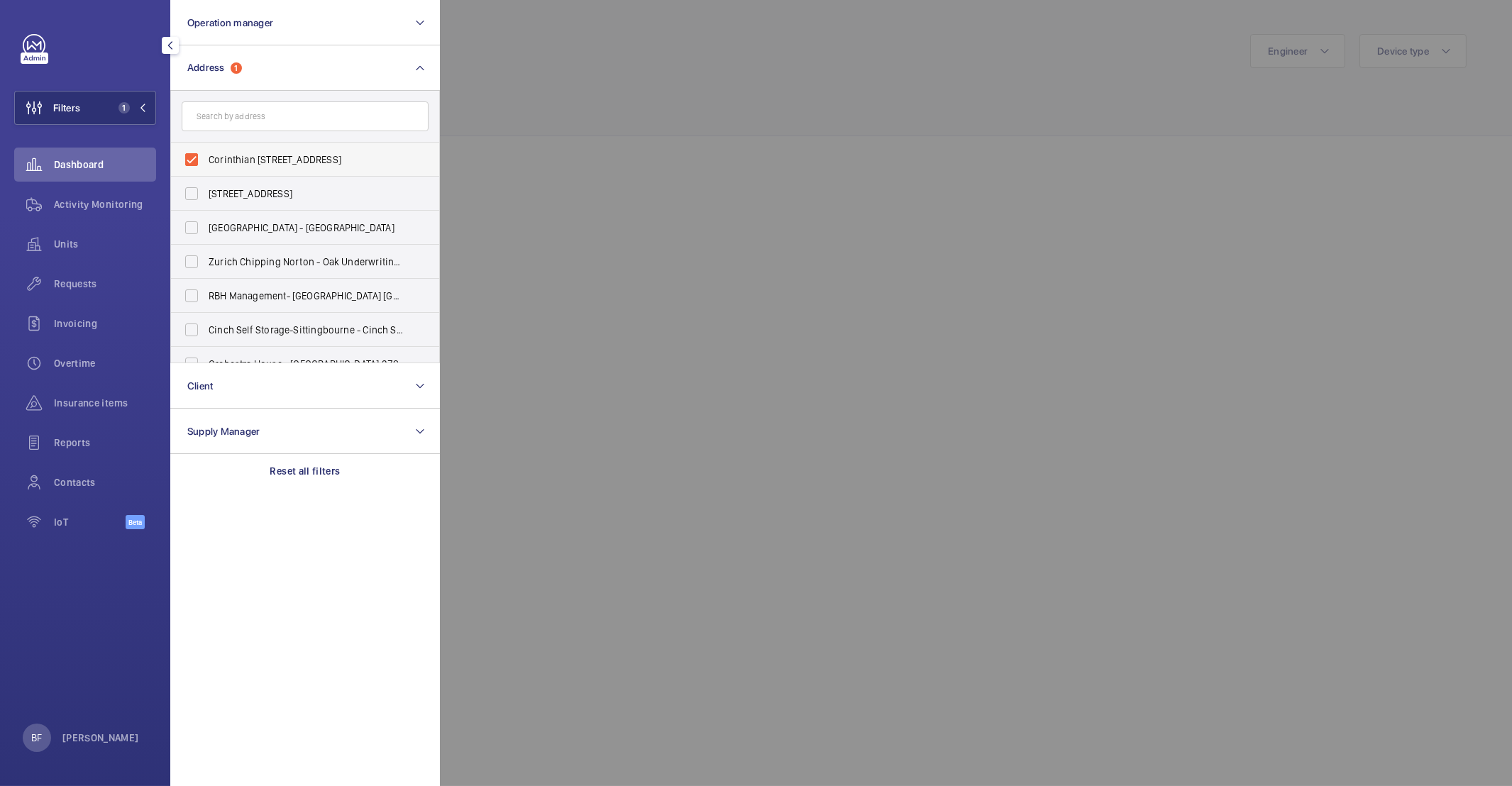
click at [255, 171] on label "Corinthian House - Corinthian House, CROYDON CR0 2BX" at bounding box center [294, 160] width 247 height 34
click at [206, 171] on input "Corinthian House - Corinthian House, CROYDON CR0 2BX" at bounding box center [191, 159] width 28 height 28
checkbox input "false"
click at [288, 108] on input "text" at bounding box center [305, 116] width 247 height 30
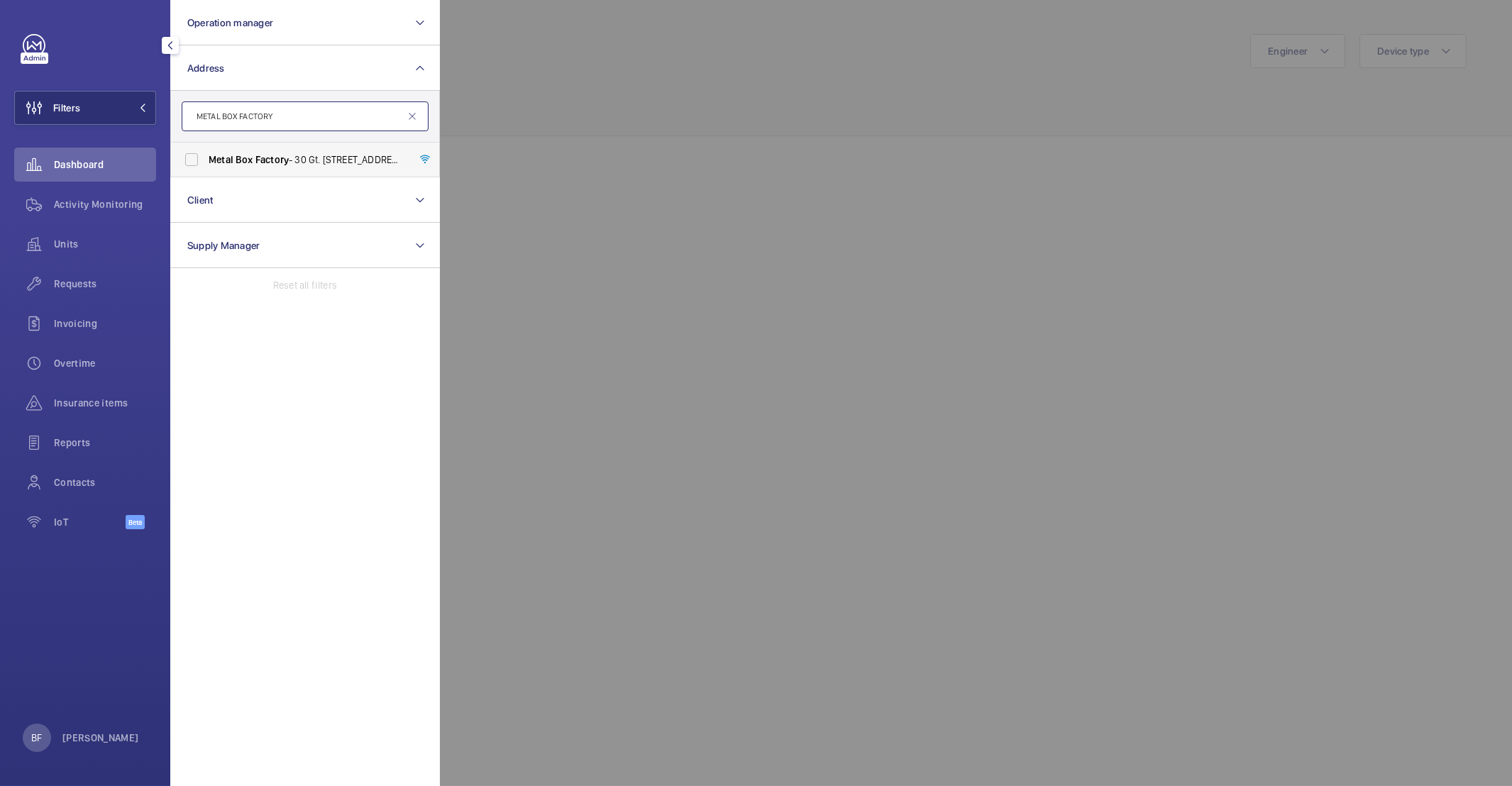
type input "METAL BOX FACTORY"
click at [312, 160] on span "Metal Box Factory - 30 Gt. Guildford Street,, LONDON SE1 0HS" at bounding box center [306, 160] width 195 height 15
click at [206, 160] on input "Metal Box Factory - 30 Gt. Guildford Street,, LONDON SE1 0HS" at bounding box center [191, 159] width 28 height 28
checkbox input "true"
click at [653, 126] on div at bounding box center [1196, 393] width 1512 height 786
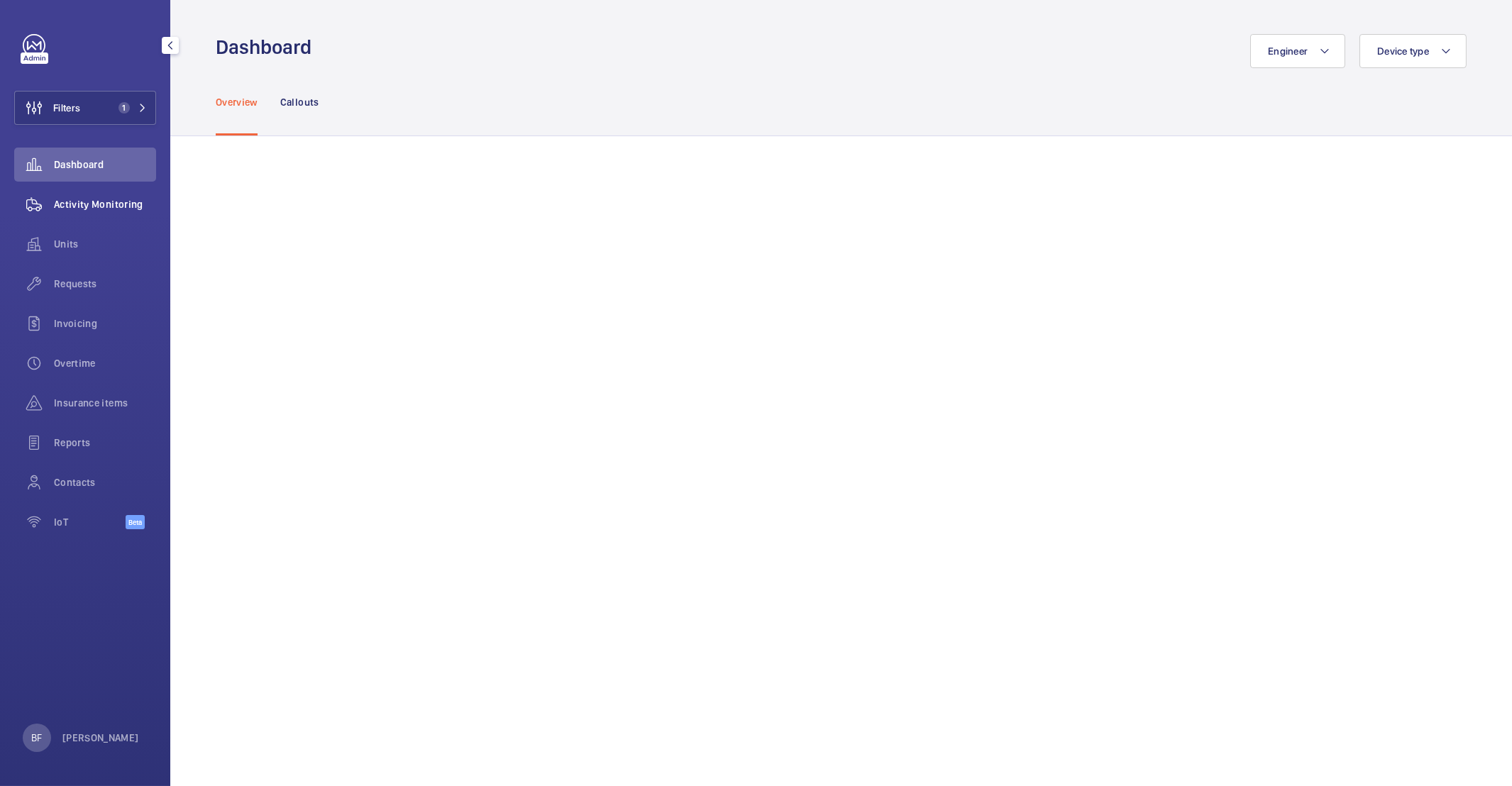
click at [74, 201] on span "Activity Monitoring" at bounding box center [104, 204] width 103 height 15
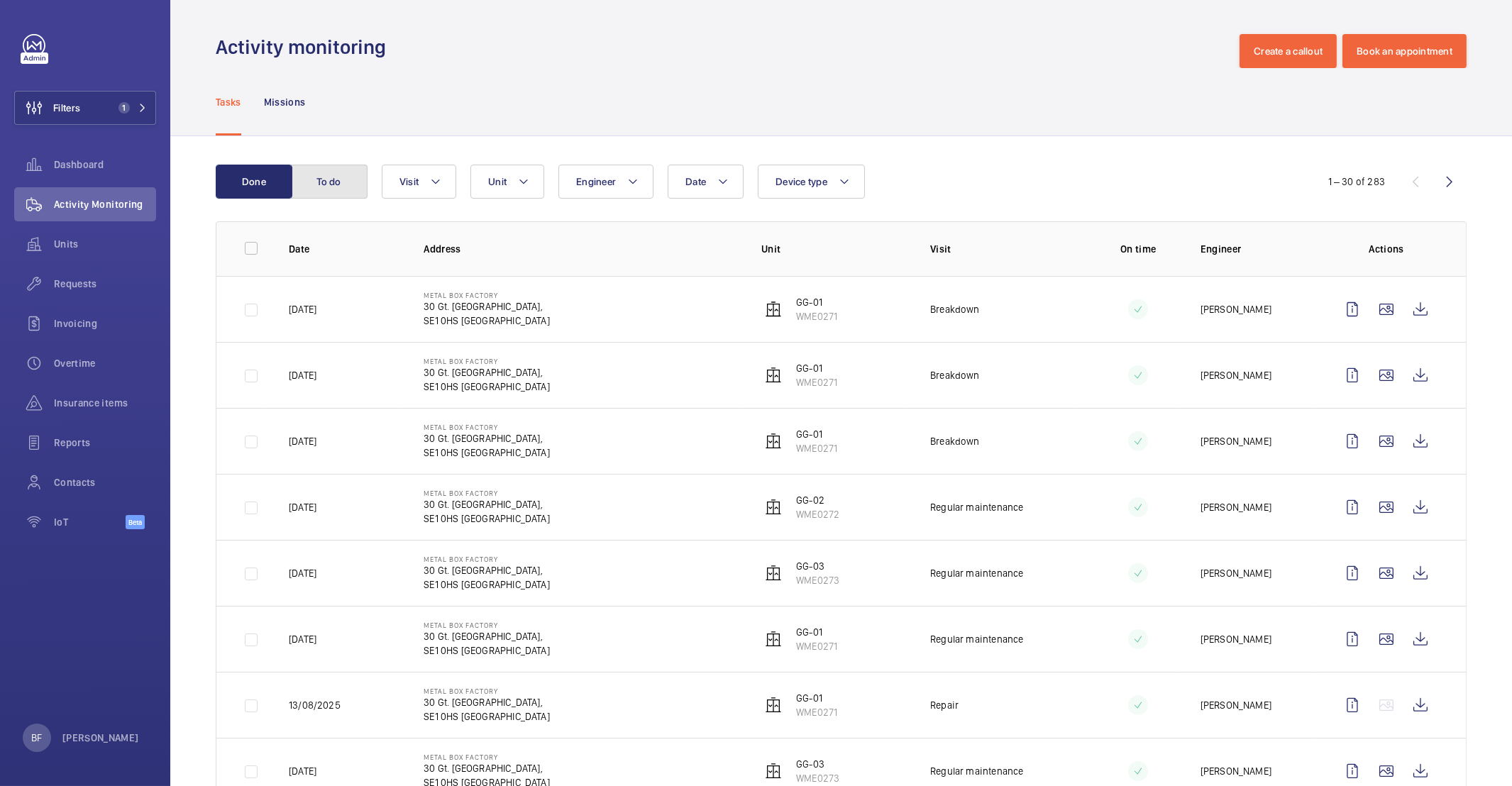
click at [344, 183] on button "To do" at bounding box center [329, 182] width 76 height 34
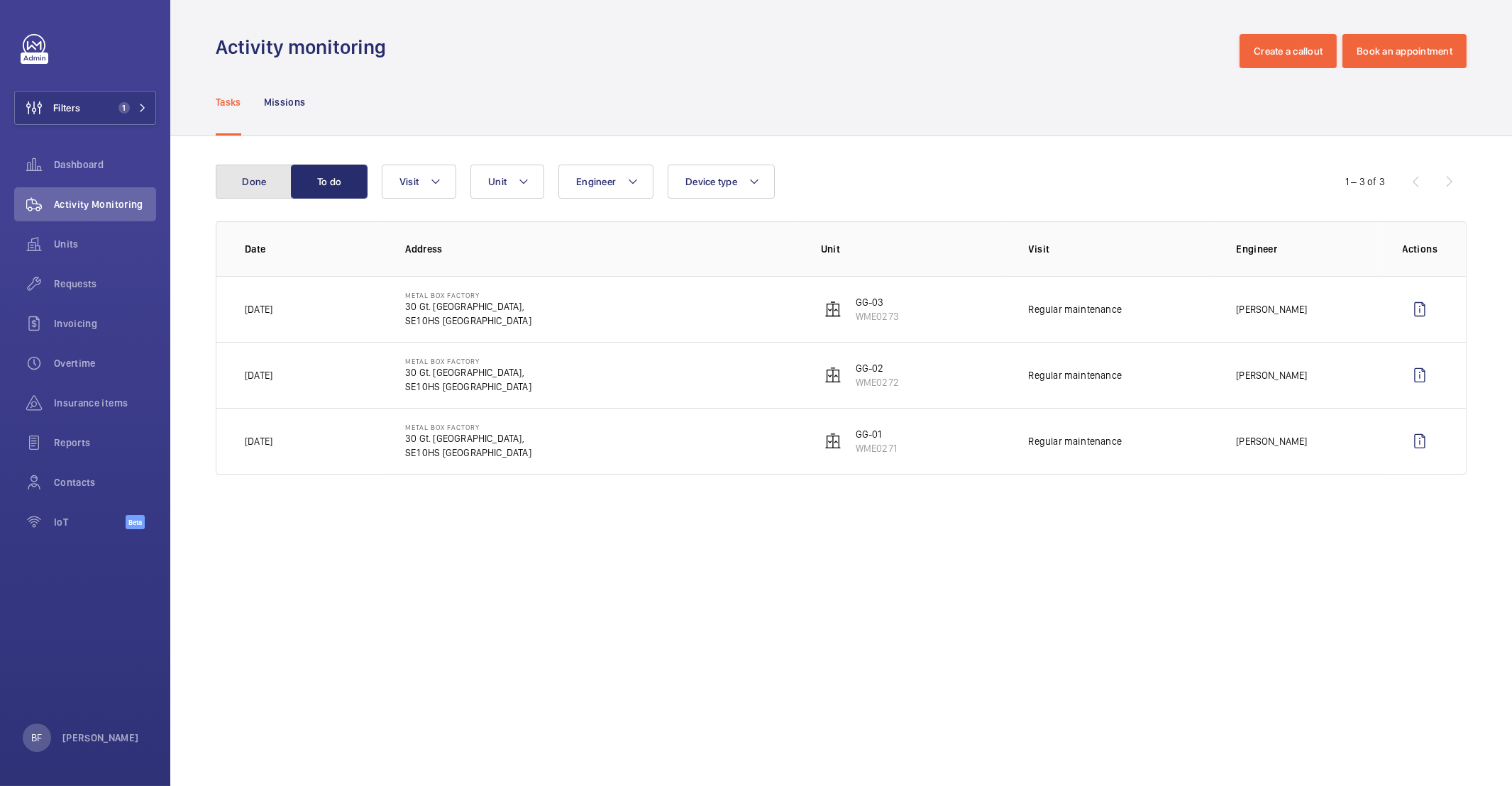
click at [266, 174] on button "Done" at bounding box center [254, 182] width 76 height 34
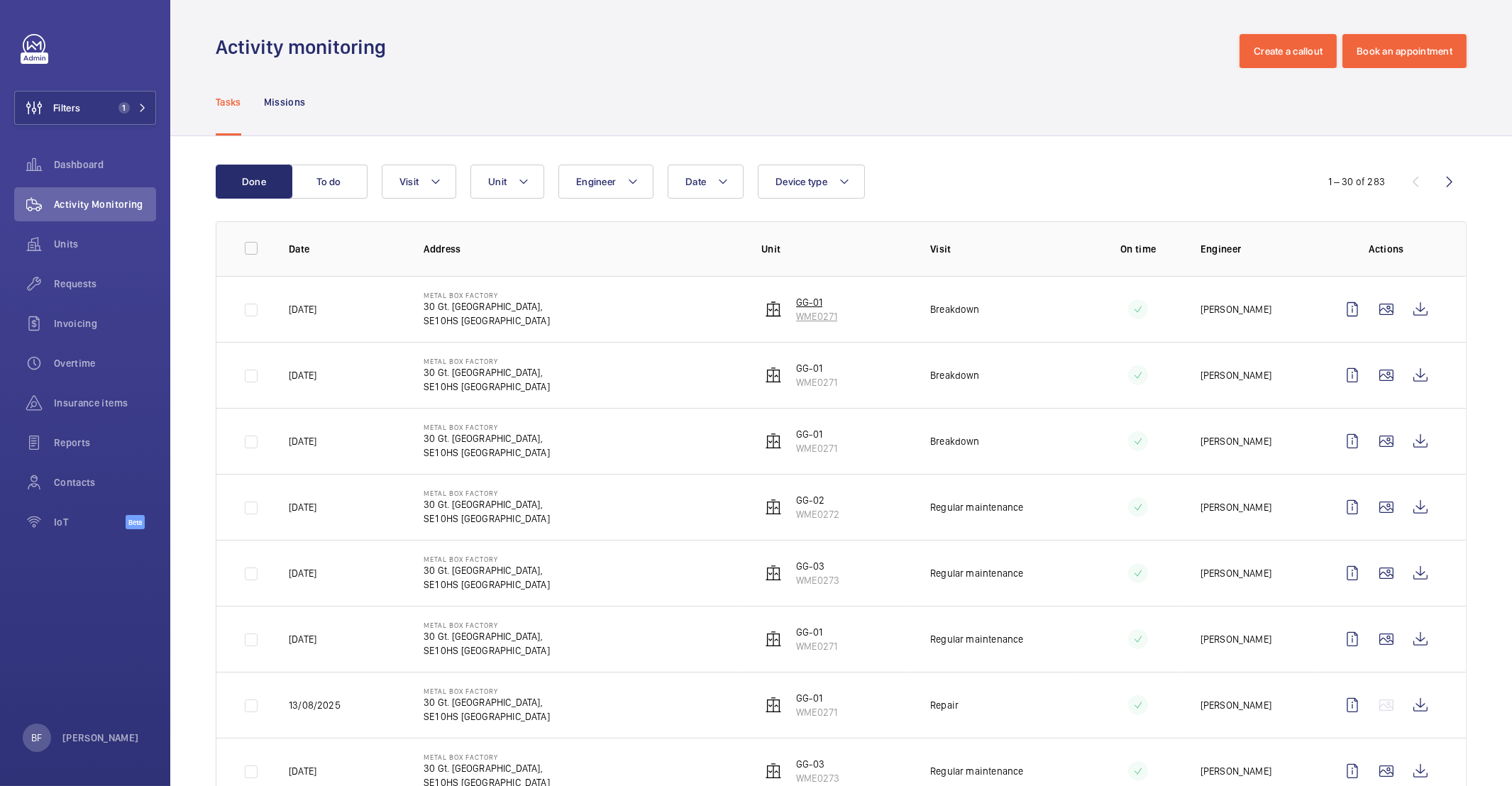
click at [796, 301] on p "GG-01" at bounding box center [816, 302] width 41 height 15
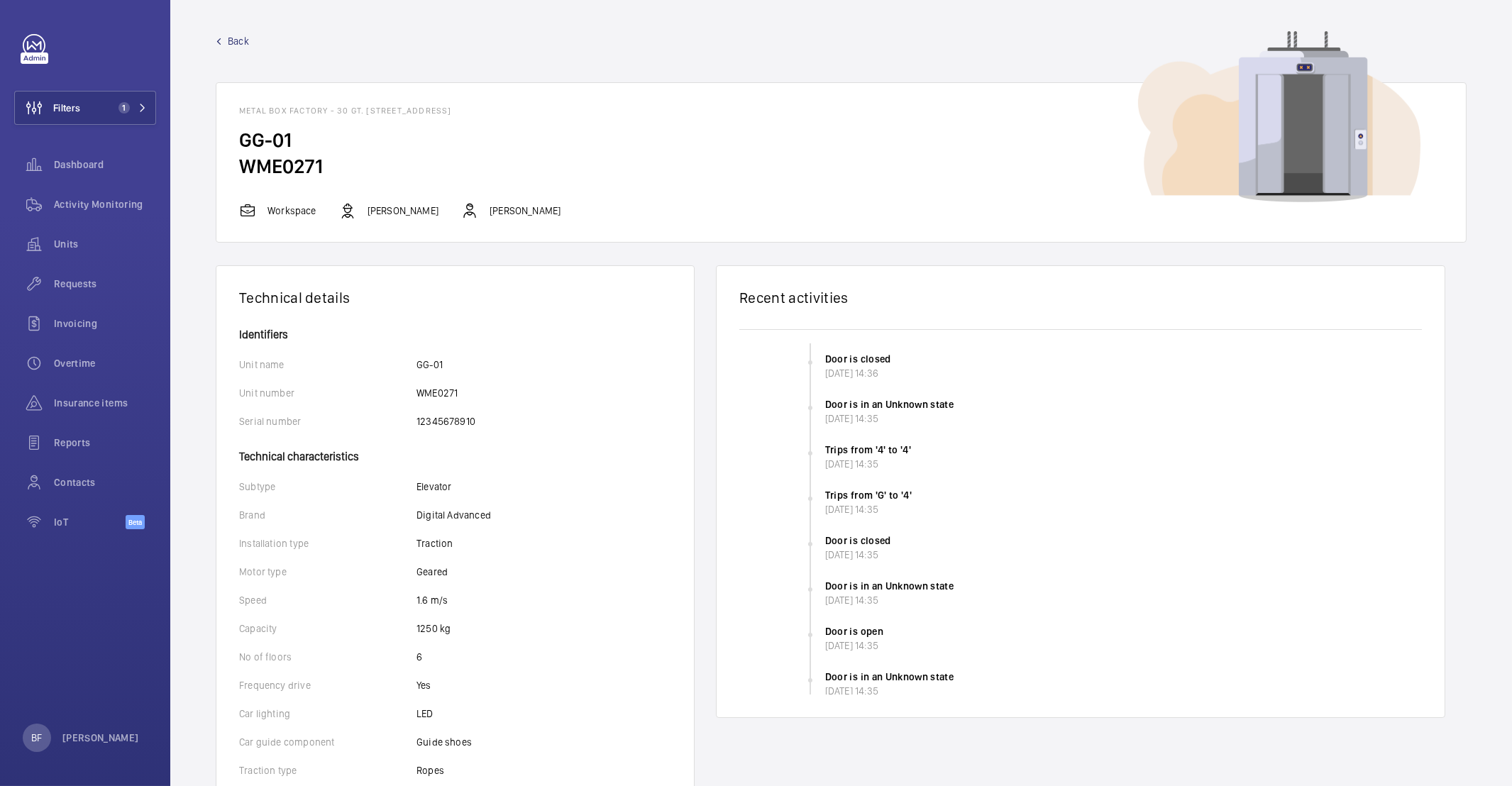
click at [216, 47] on link "Back" at bounding box center [841, 42] width 1251 height 15
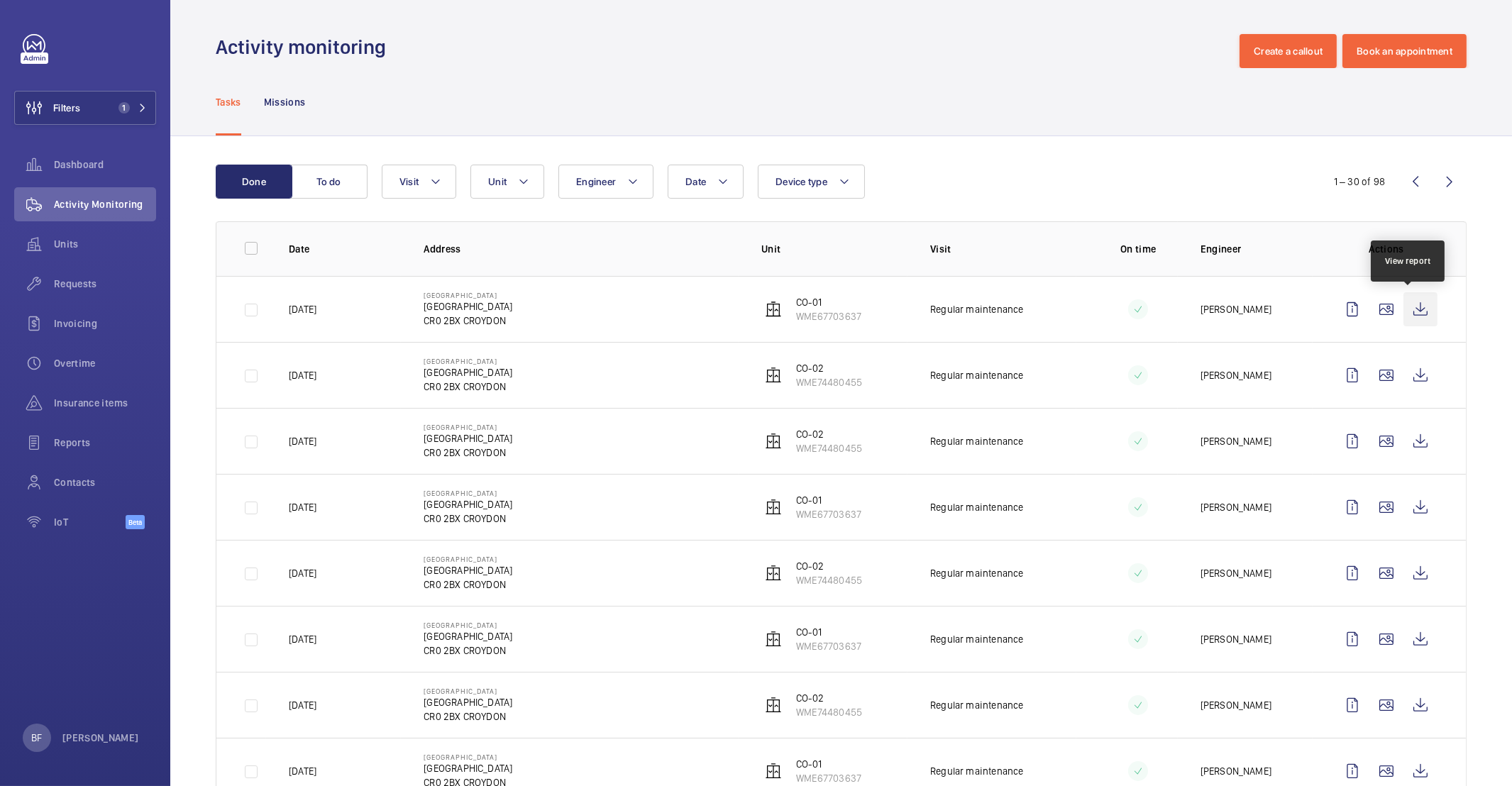
click at [1410, 313] on wm-front-icon-button at bounding box center [1420, 309] width 34 height 34
click at [133, 115] on button "Filters 1" at bounding box center [85, 108] width 142 height 34
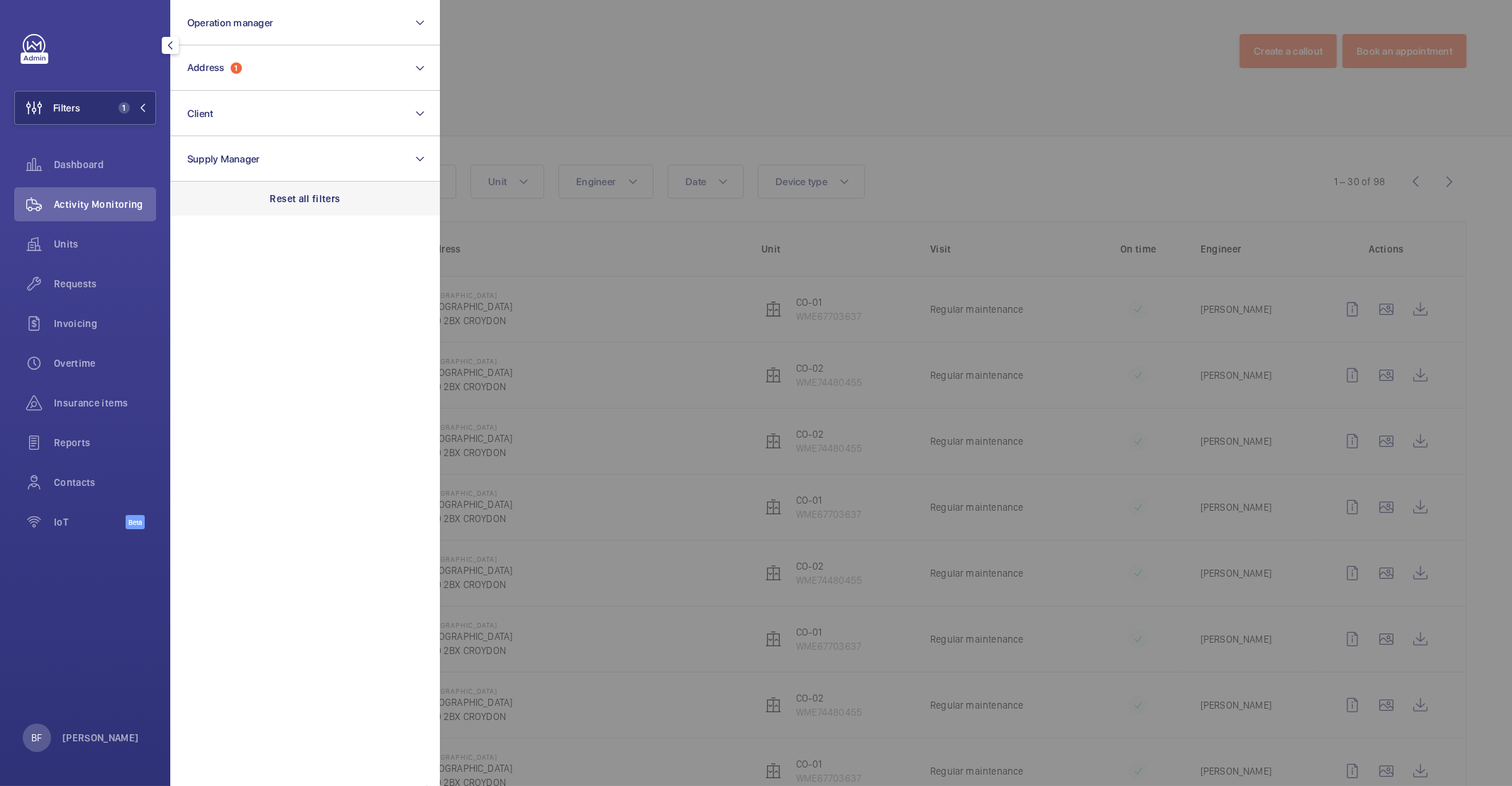
click at [277, 209] on div "Reset all filters" at bounding box center [305, 199] width 270 height 34
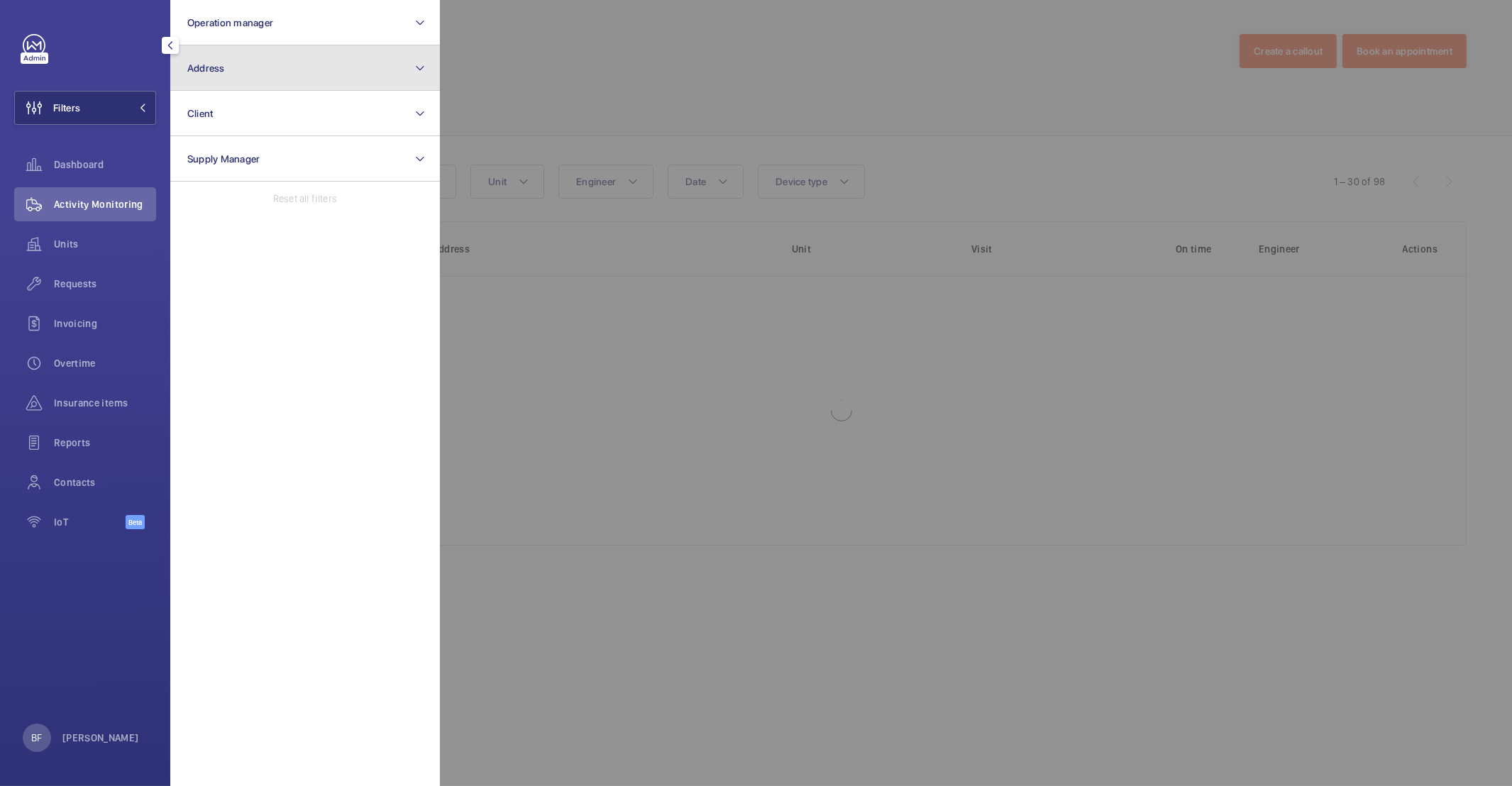
click at [243, 70] on button "Address" at bounding box center [305, 68] width 270 height 45
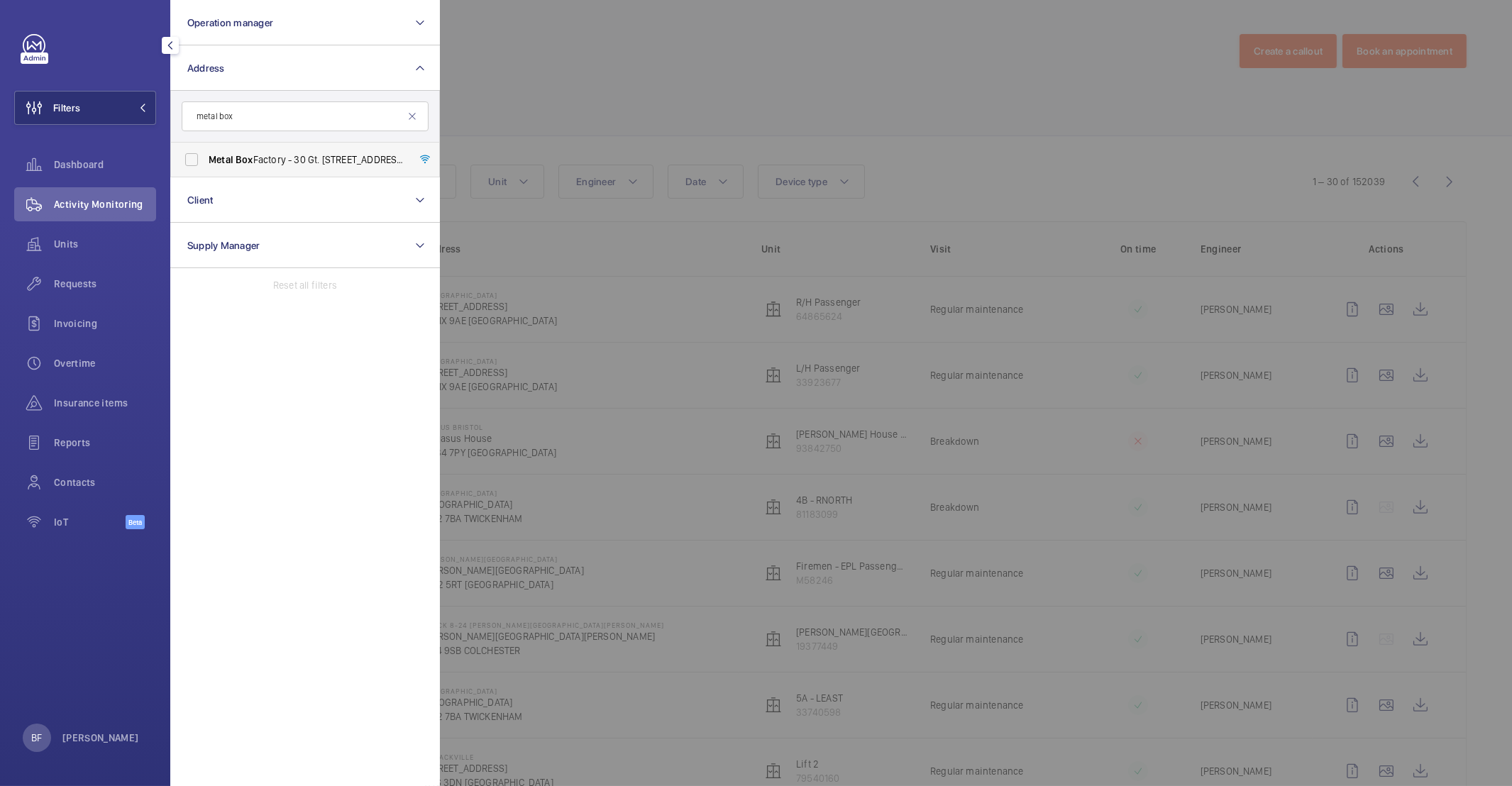
type input "metal box"
click at [284, 145] on label "Metal Box Factory - 30 Gt. [STREET_ADDRESS]" at bounding box center [294, 160] width 247 height 34
click at [206, 145] on input "Metal Box Factory - 30 Gt. [STREET_ADDRESS]" at bounding box center [191, 159] width 28 height 28
checkbox input "true"
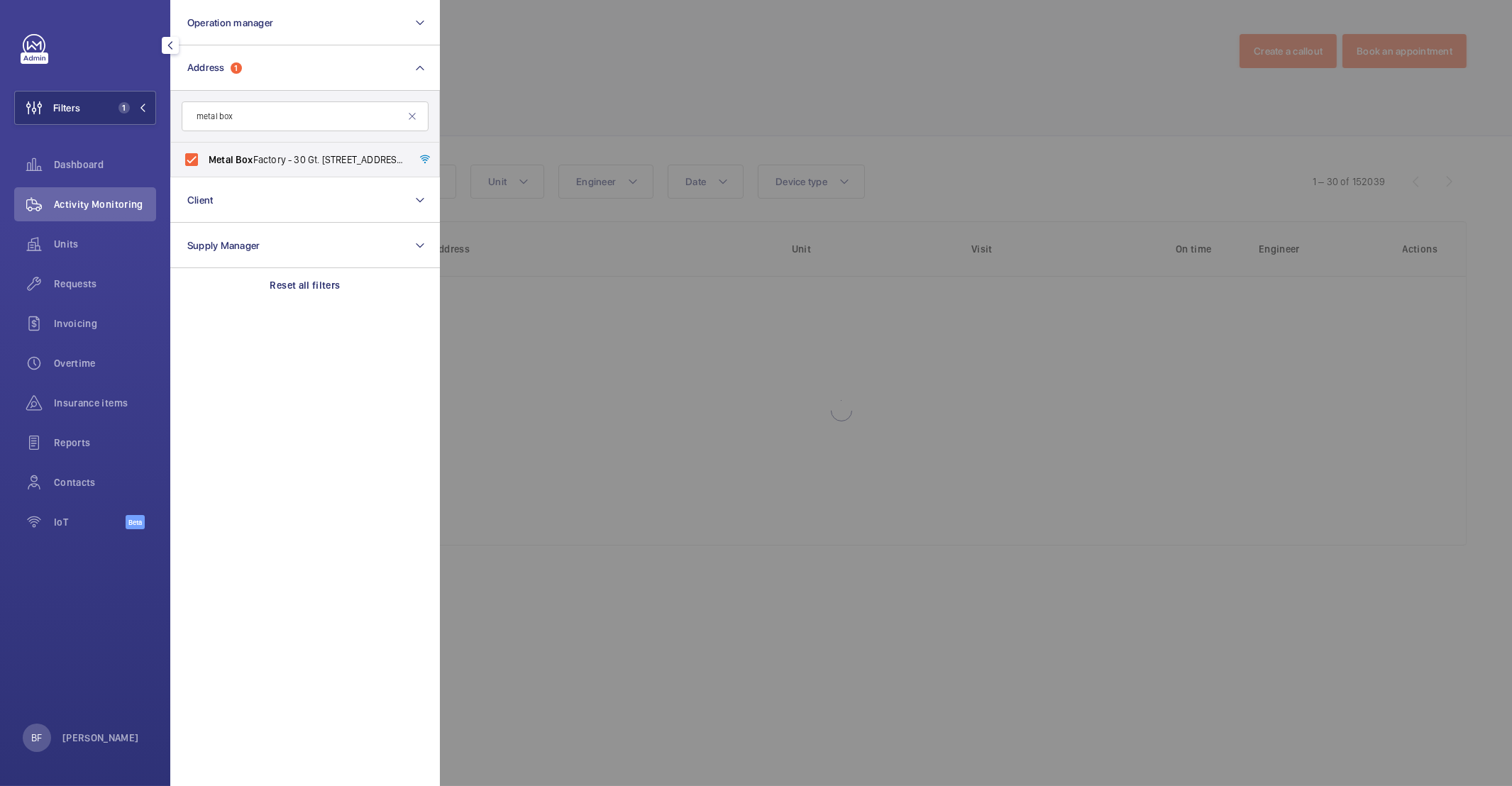
click at [577, 105] on div at bounding box center [1196, 393] width 1512 height 786
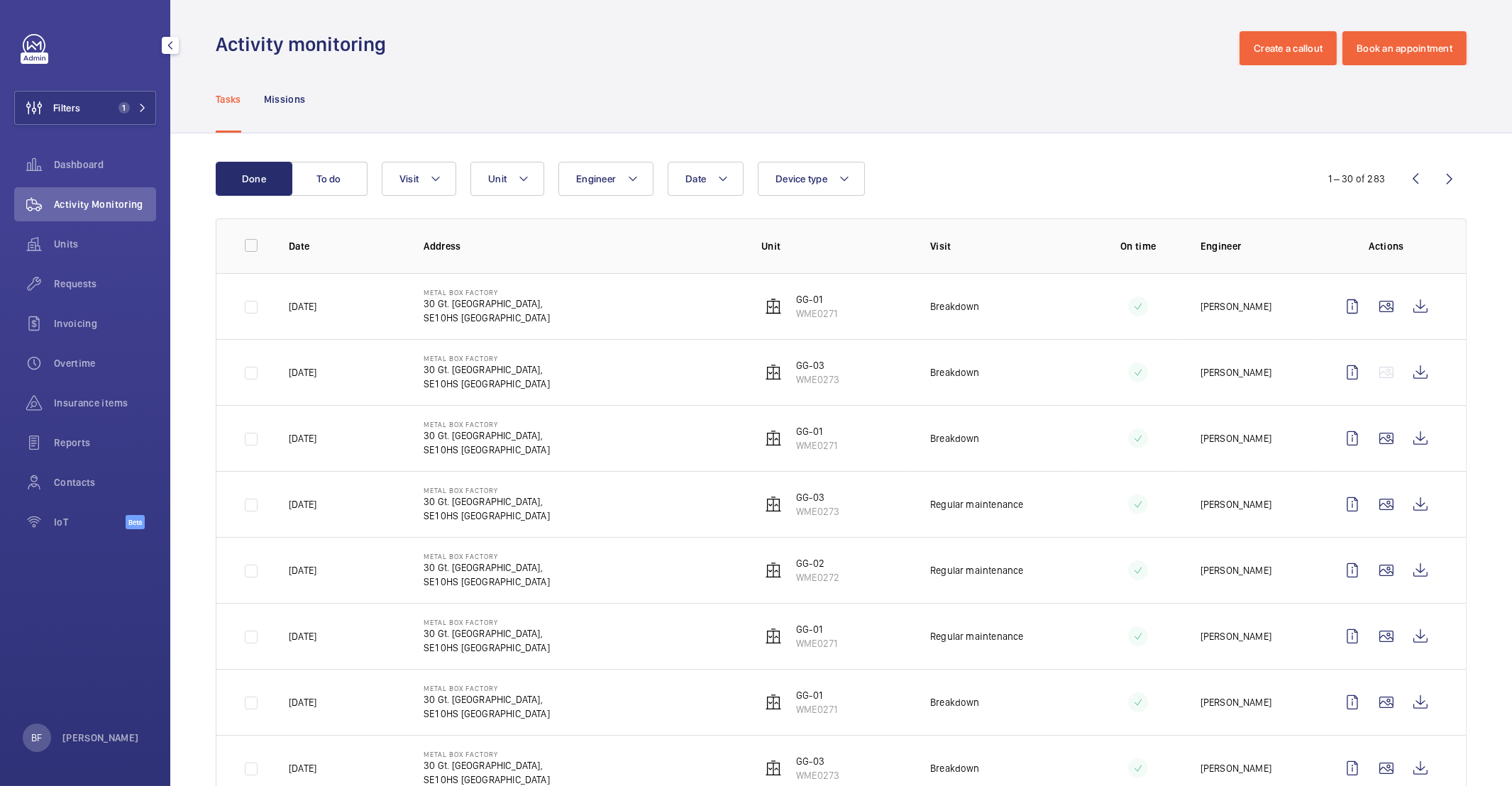
scroll to position [24, 0]
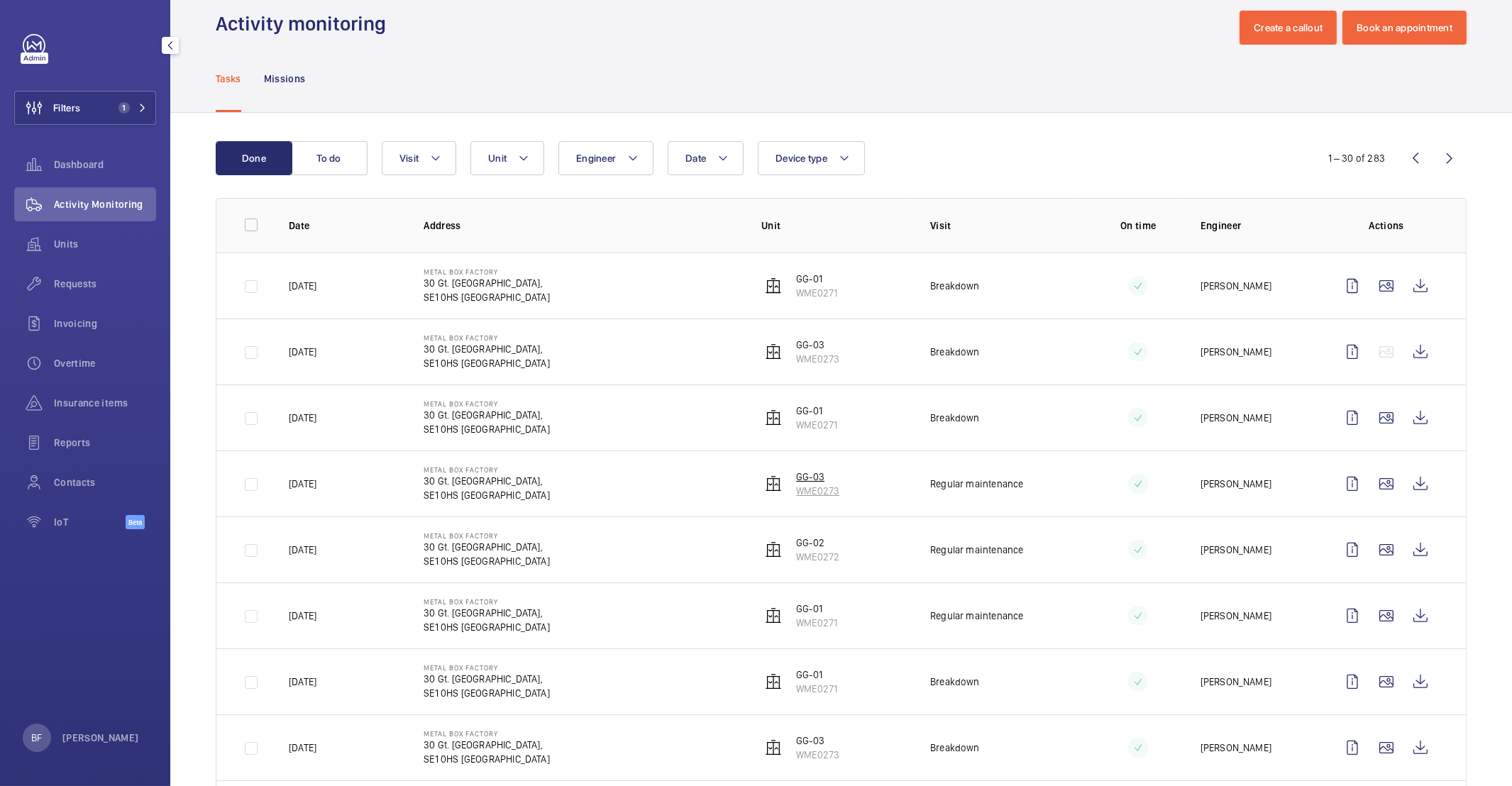
click at [808, 477] on p "GG-03" at bounding box center [818, 477] width 44 height 15
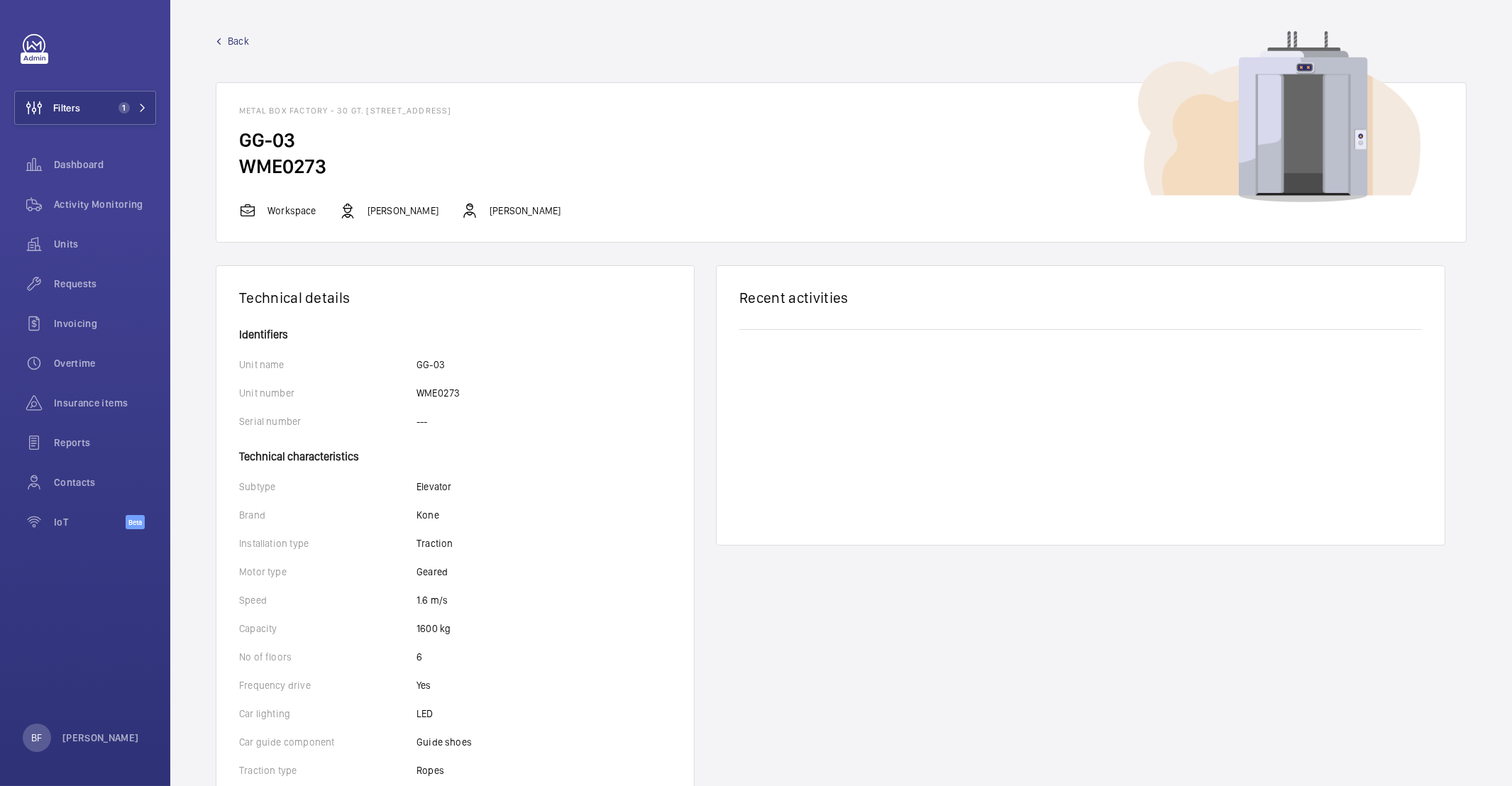
click at [236, 43] on span "Back" at bounding box center [238, 42] width 21 height 15
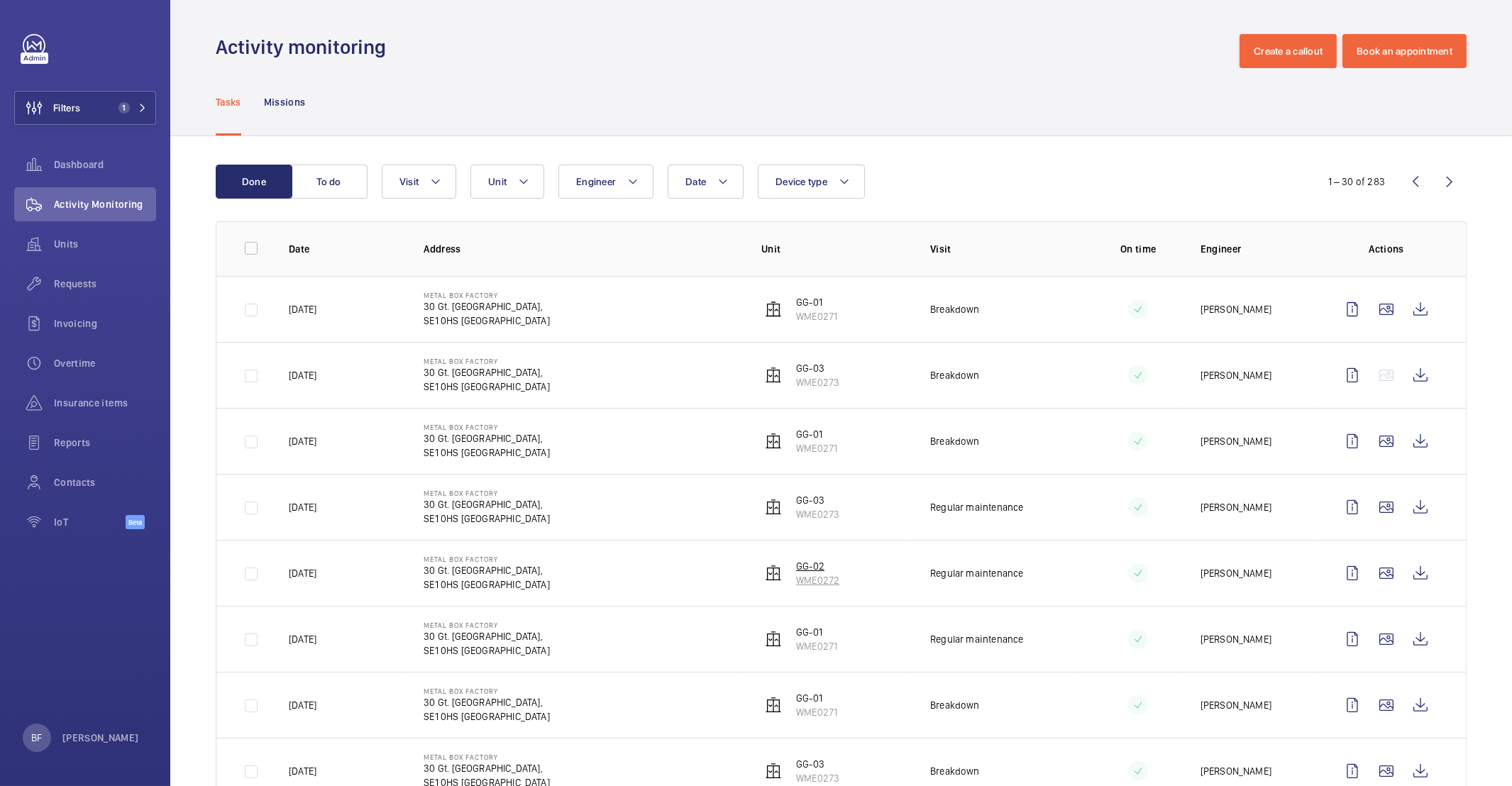
click at [801, 569] on p "GG-02" at bounding box center [818, 566] width 44 height 15
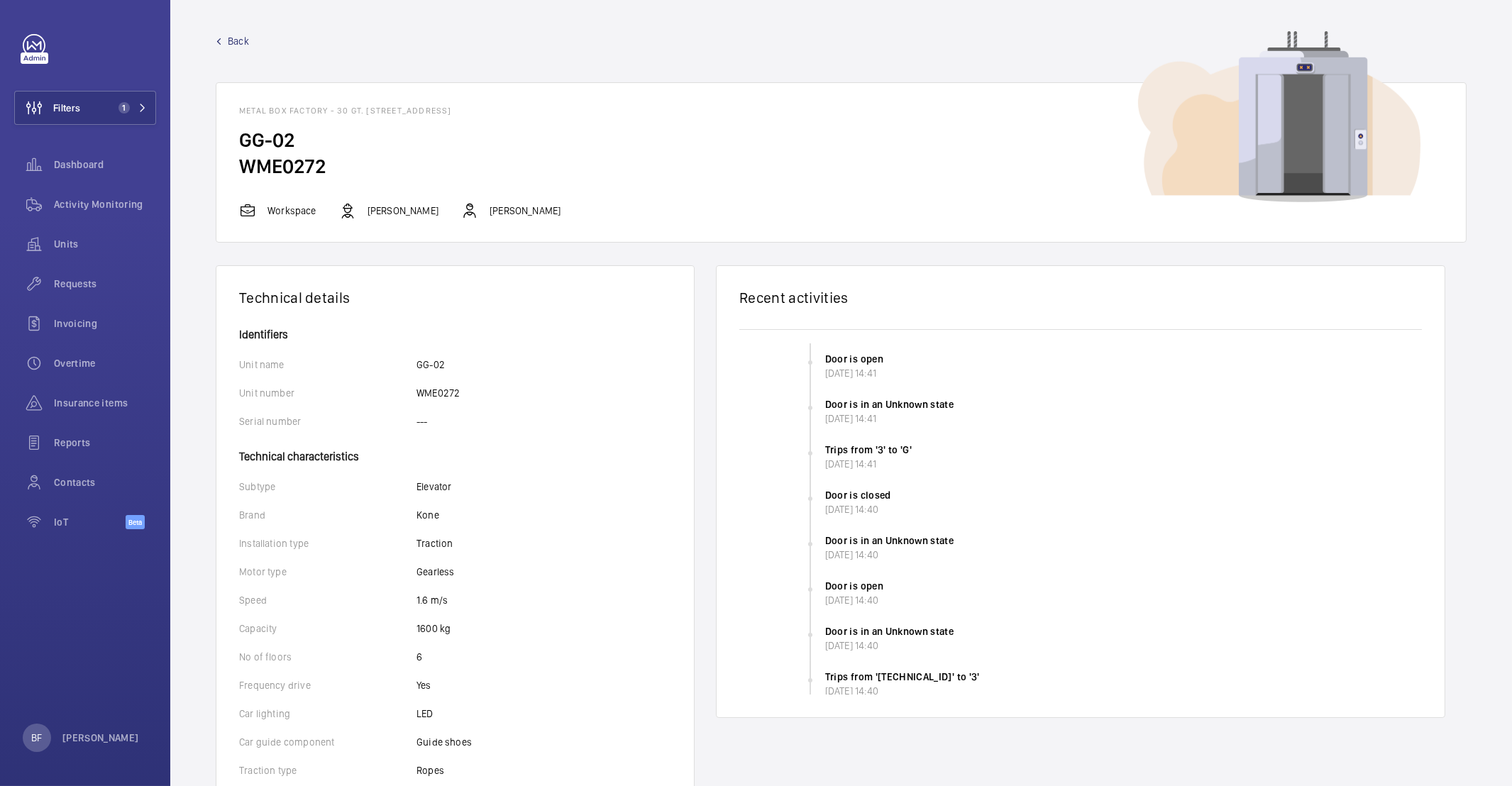
click at [231, 38] on span "Back" at bounding box center [238, 42] width 21 height 15
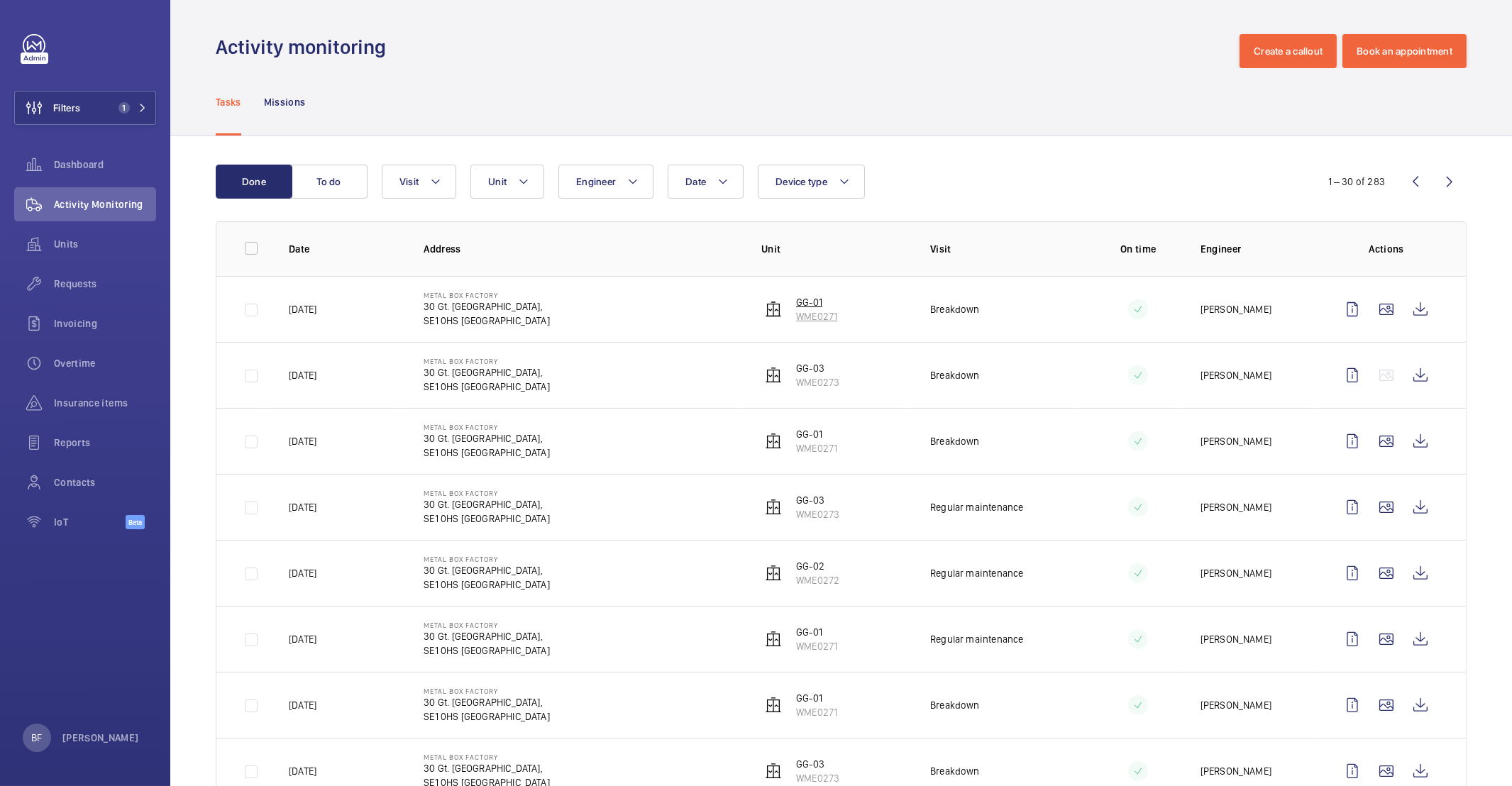
click at [803, 310] on p "WME0271" at bounding box center [816, 317] width 41 height 15
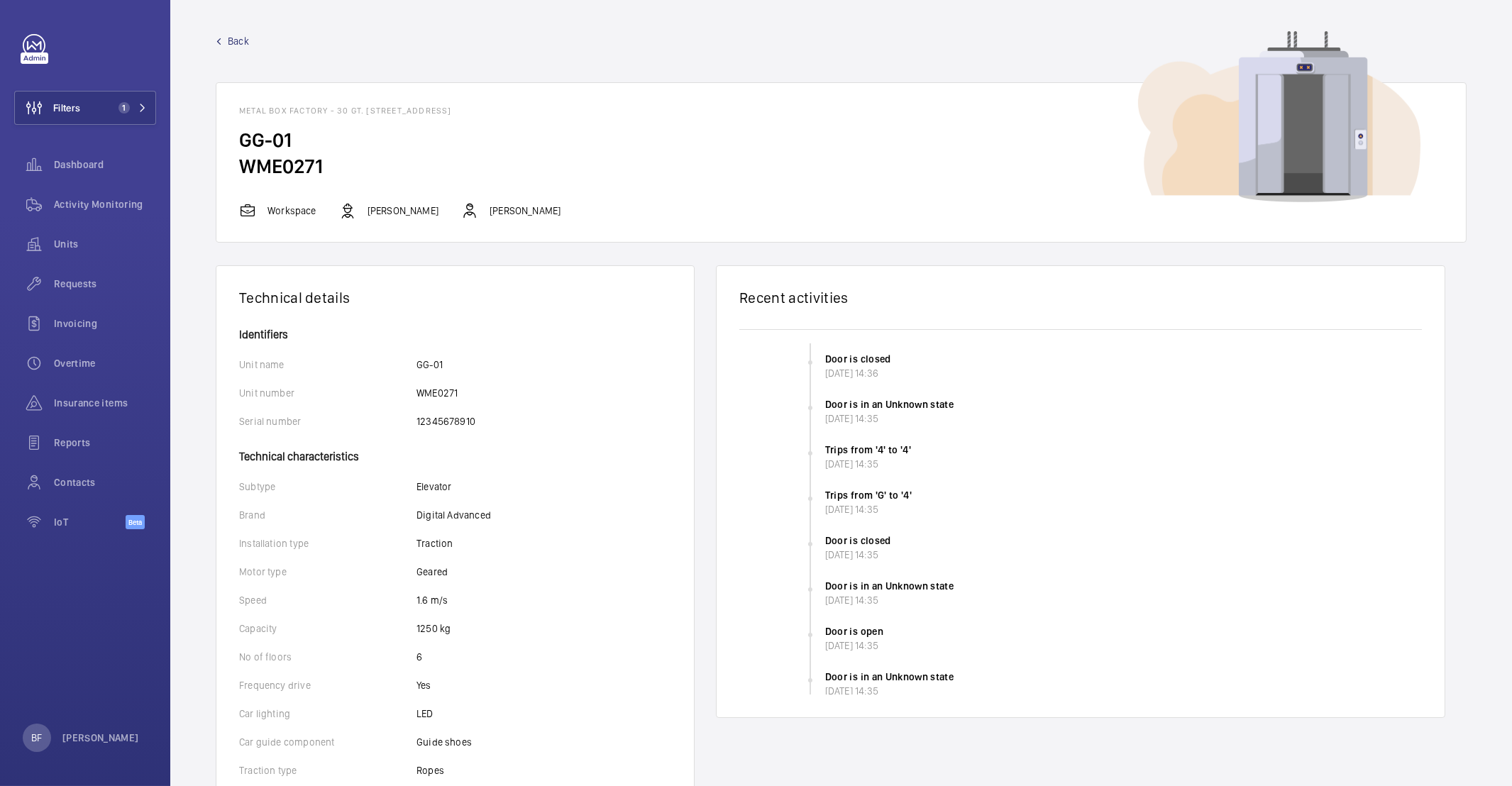
click at [234, 40] on span "Back" at bounding box center [238, 42] width 21 height 15
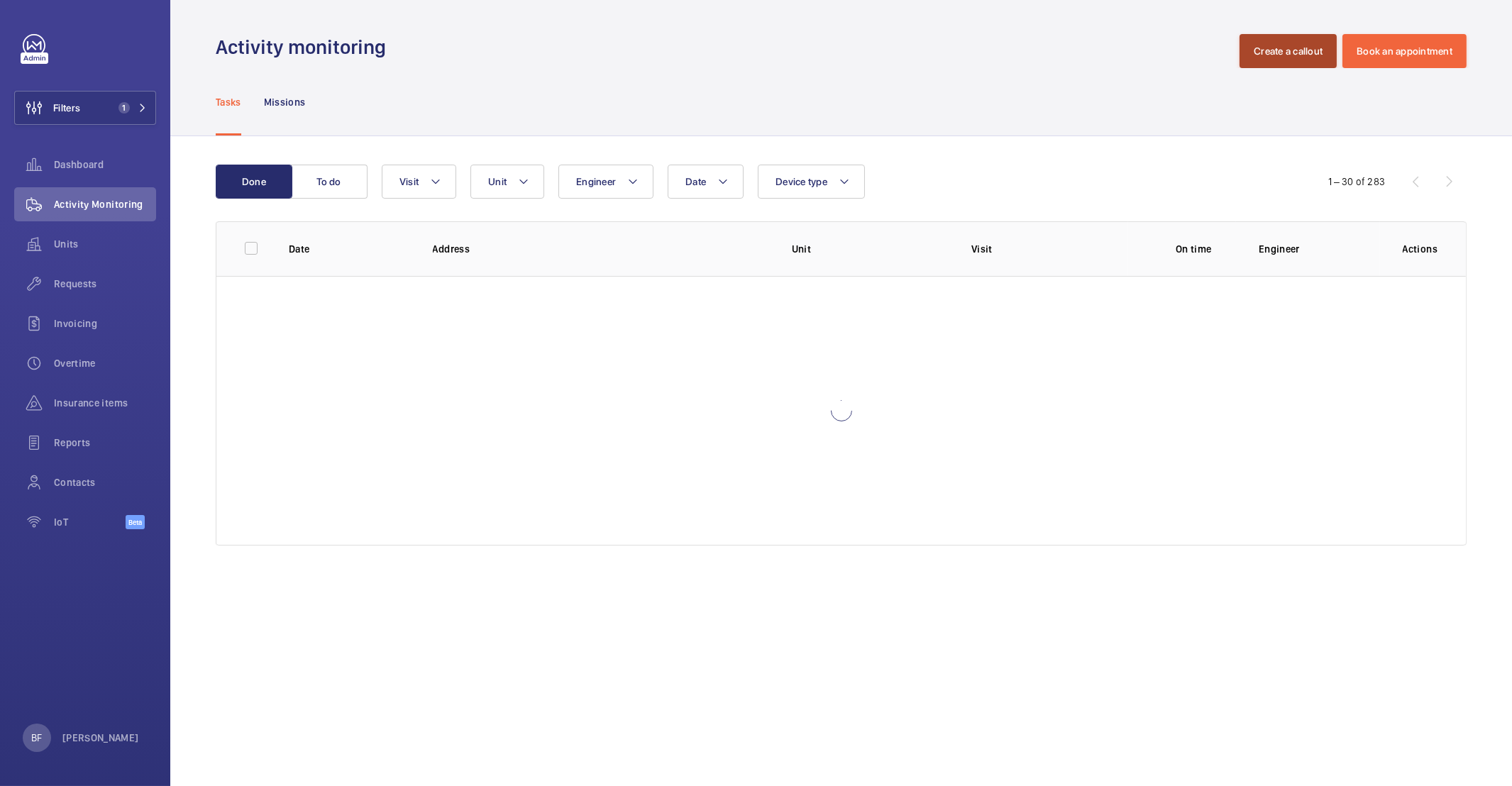
click at [1290, 49] on button "Create a callout" at bounding box center [1288, 52] width 97 height 34
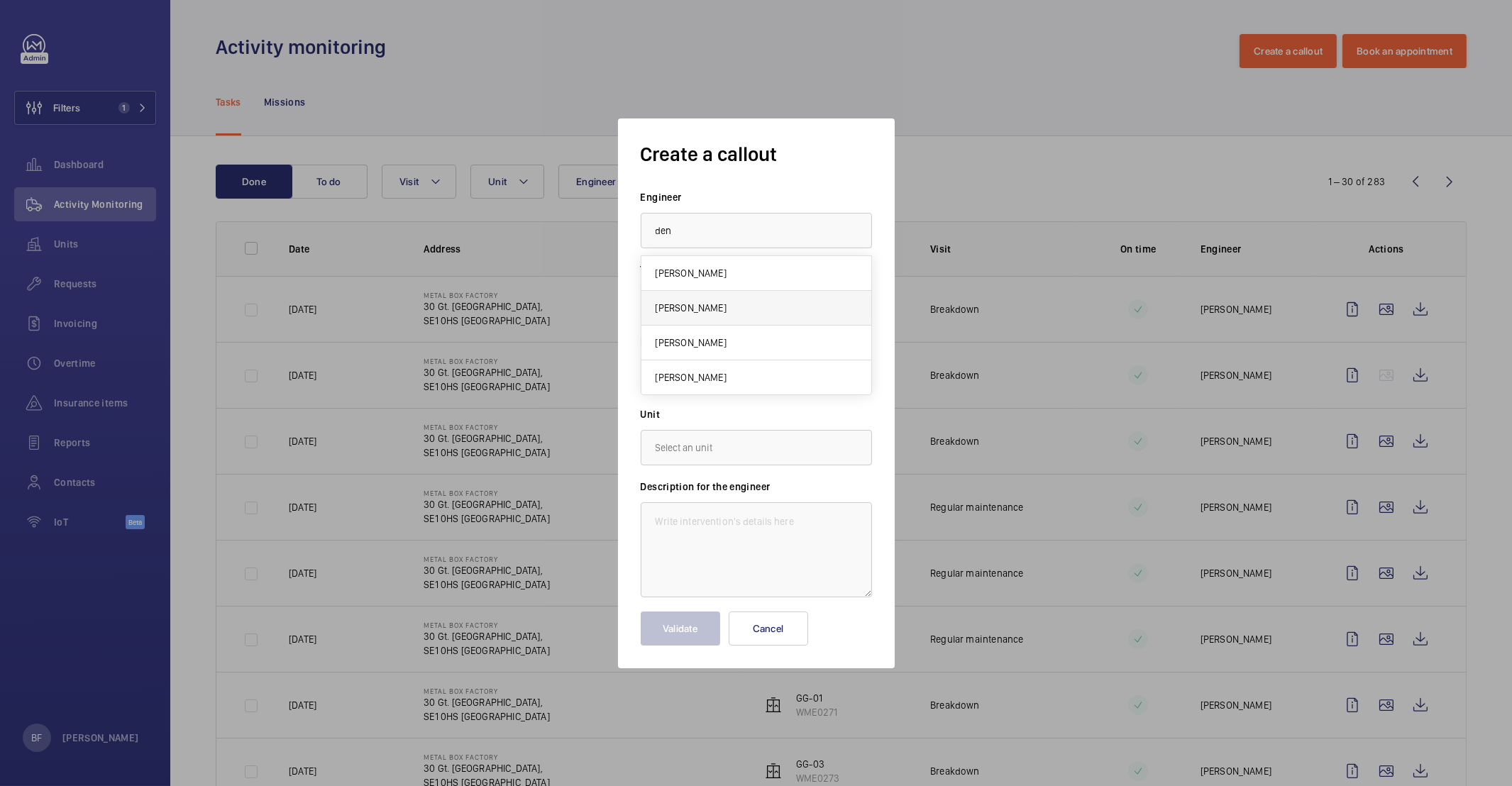
click at [693, 297] on mat-option "[PERSON_NAME]" at bounding box center [756, 309] width 230 height 34
type input "[PERSON_NAME]"
click at [722, 369] on input "text" at bounding box center [756, 375] width 231 height 35
click at [740, 425] on span "30 Gt. [STREET_ADDRESS]" at bounding box center [711, 418] width 112 height 15
type input "30 Gt. [STREET_ADDRESS]"
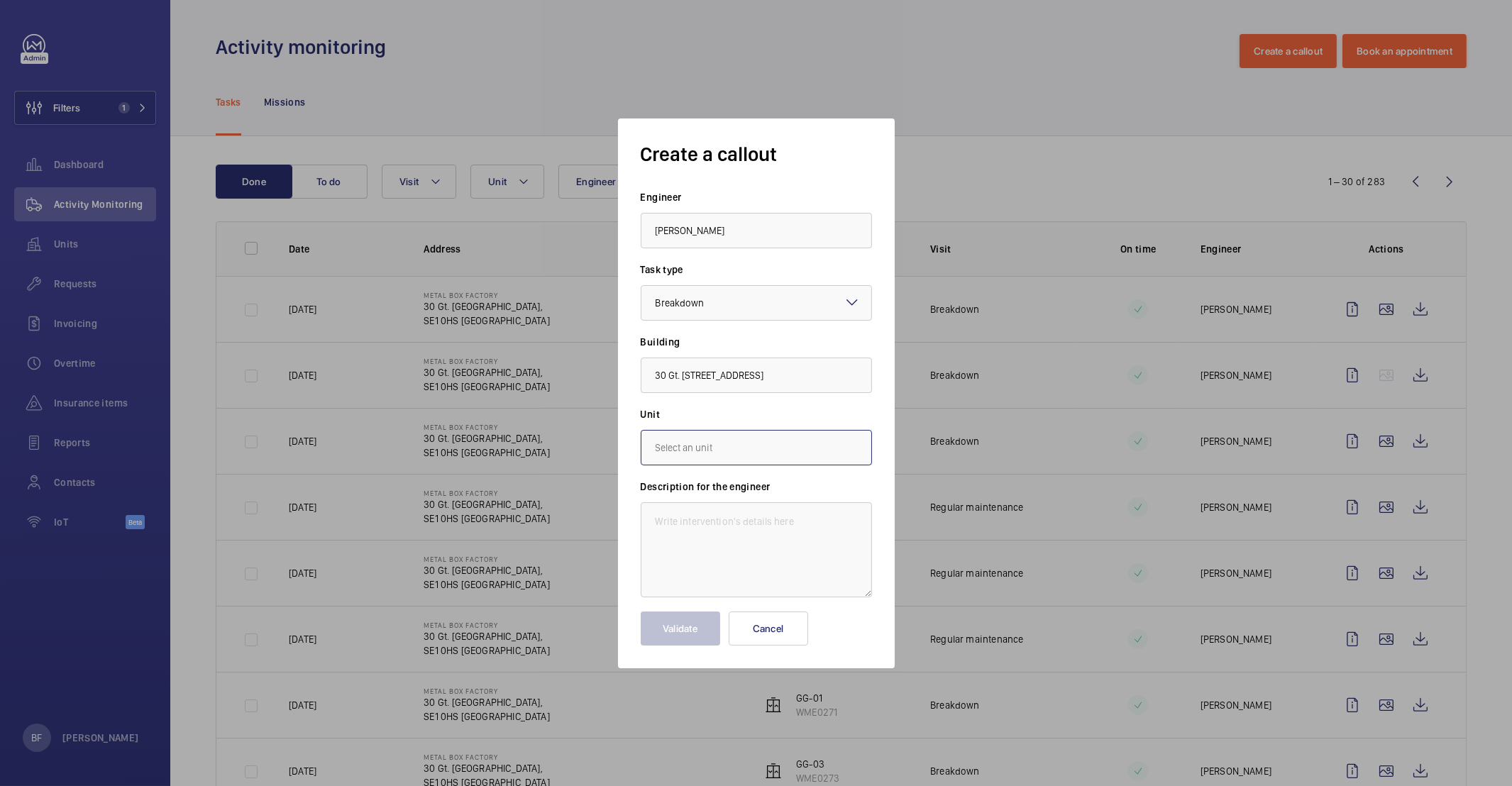
click at [695, 438] on input "text" at bounding box center [756, 447] width 231 height 35
click at [729, 526] on span "WME0271 - GG-01" at bounding box center [693, 526] width 76 height 15
type input "WME0271 - GG-01"
click at [742, 528] on textarea at bounding box center [756, 550] width 231 height 95
paste textarea "Goods lift Out of service"
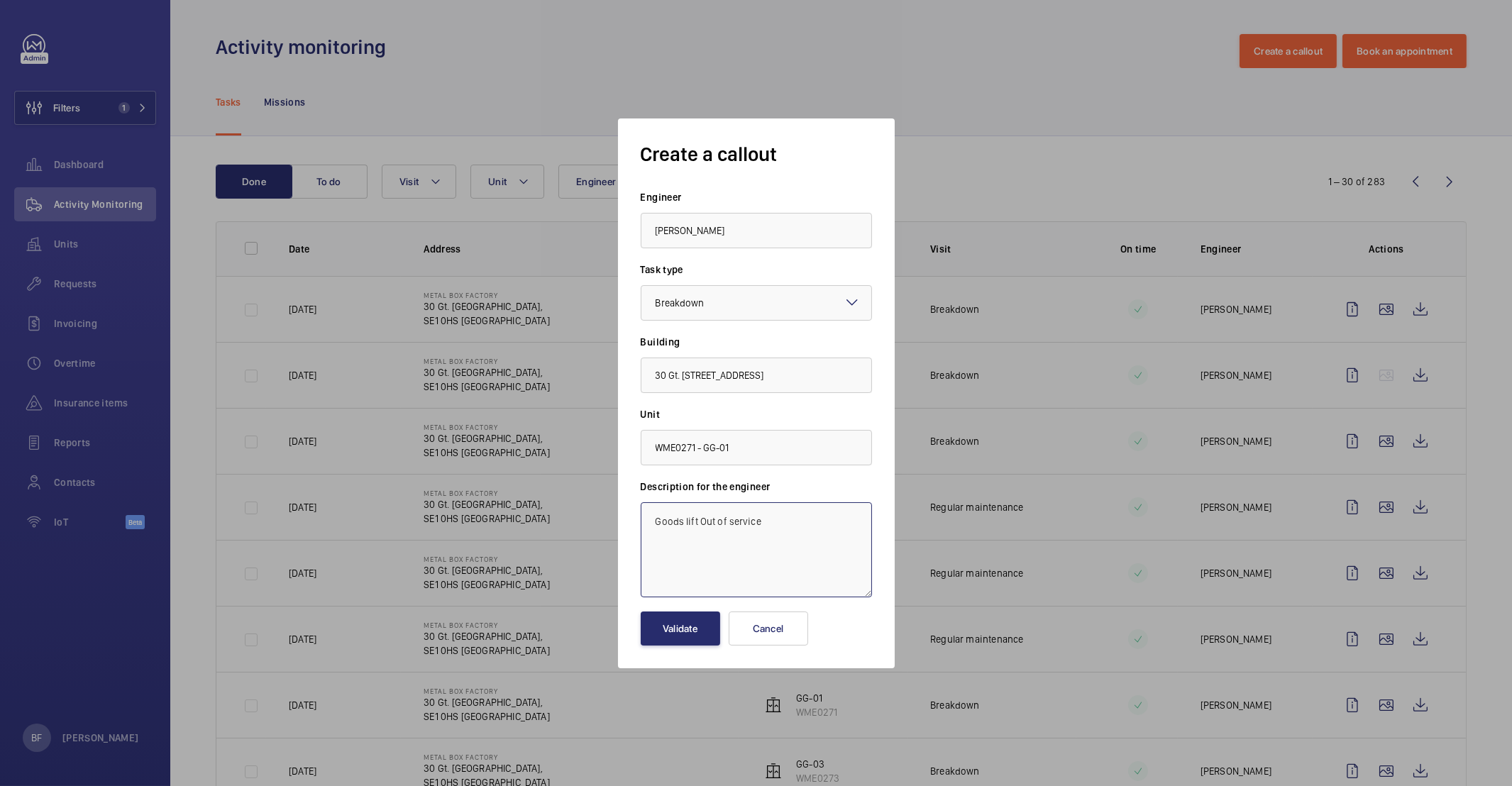
click at [648, 516] on textarea "Goods lift Out of service" at bounding box center [756, 550] width 231 height 95
paste textarea "Job 355250"
type textarea "Job 355250 - Goods lift is out of service"
click at [655, 644] on button "Validate" at bounding box center [681, 629] width 80 height 34
